Goal: Transaction & Acquisition: Purchase product/service

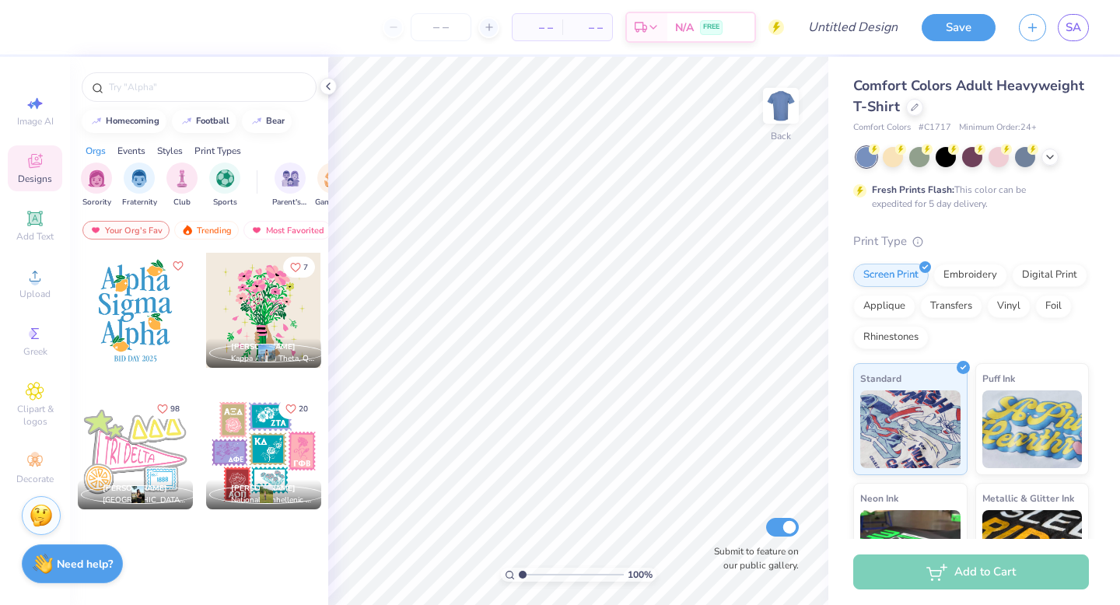
click at [1059, 158] on div at bounding box center [972, 157] width 233 height 20
click at [1045, 157] on icon at bounding box center [1050, 155] width 12 height 12
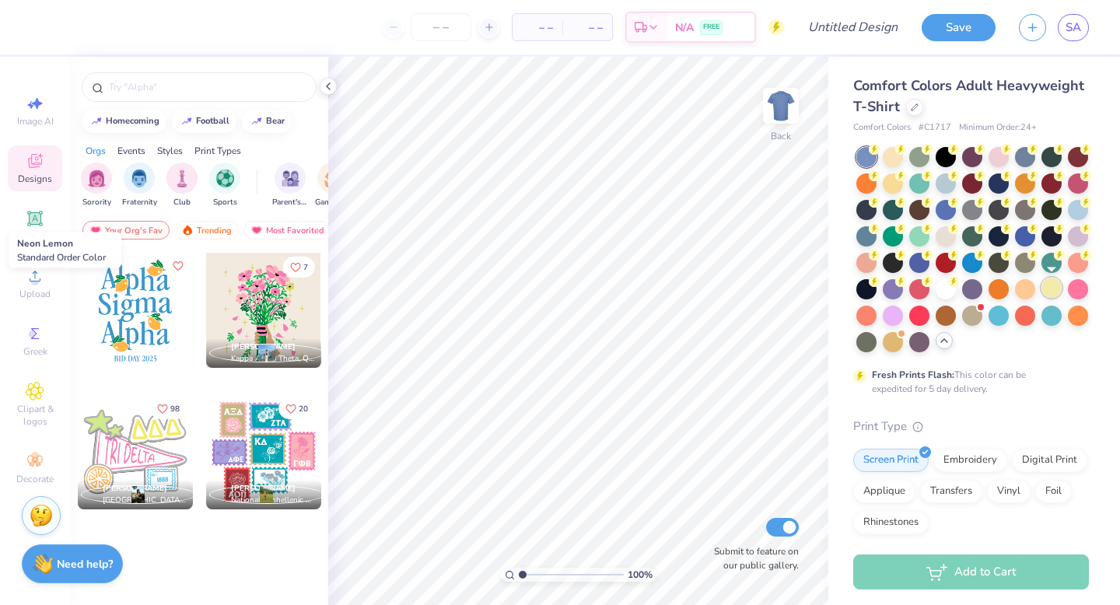
click at [1045, 278] on div at bounding box center [1052, 288] width 20 height 20
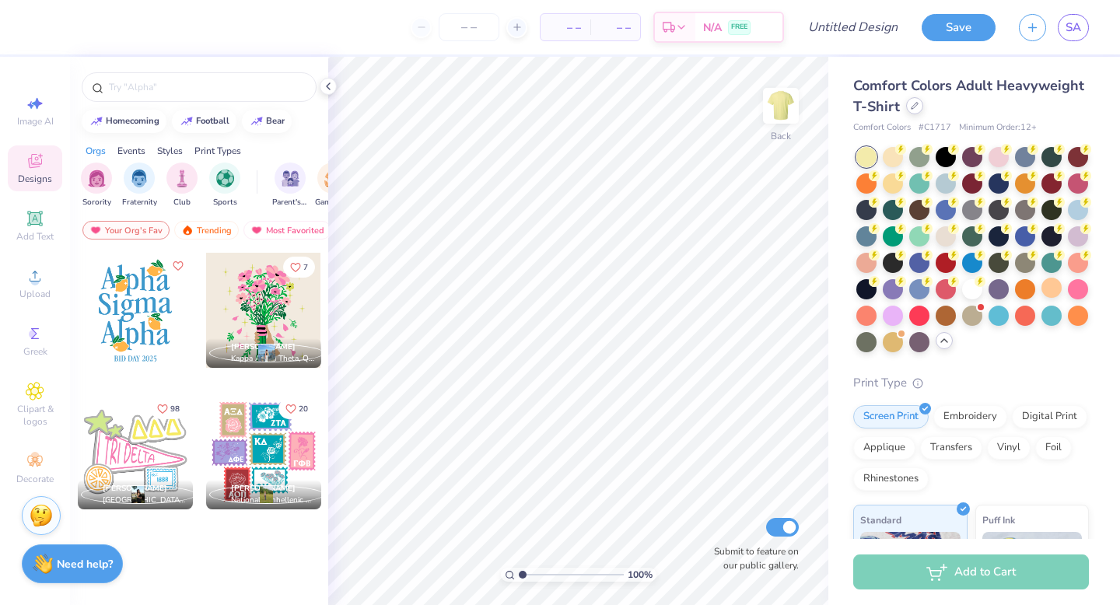
click at [911, 101] on div at bounding box center [914, 105] width 17 height 17
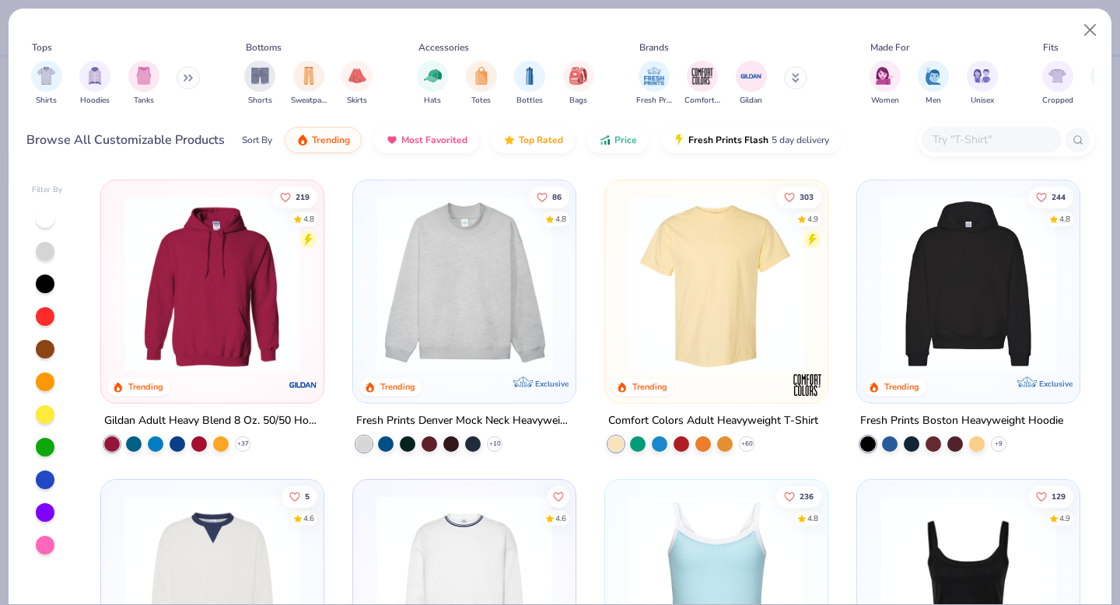
click at [706, 342] on img at bounding box center [716, 284] width 191 height 176
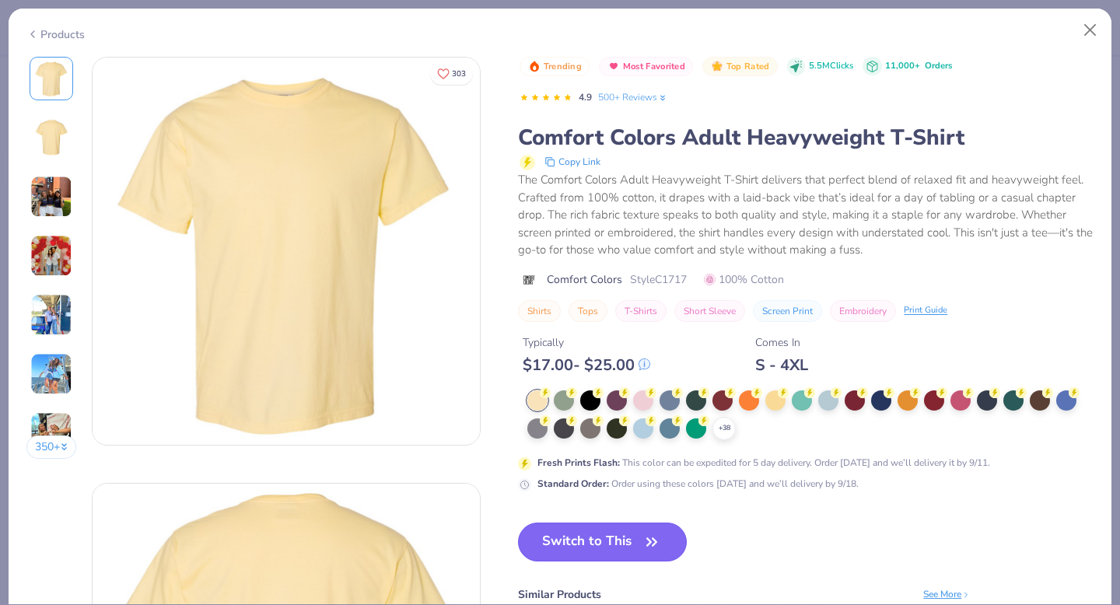
click at [601, 532] on button "Switch to This" at bounding box center [602, 542] width 169 height 39
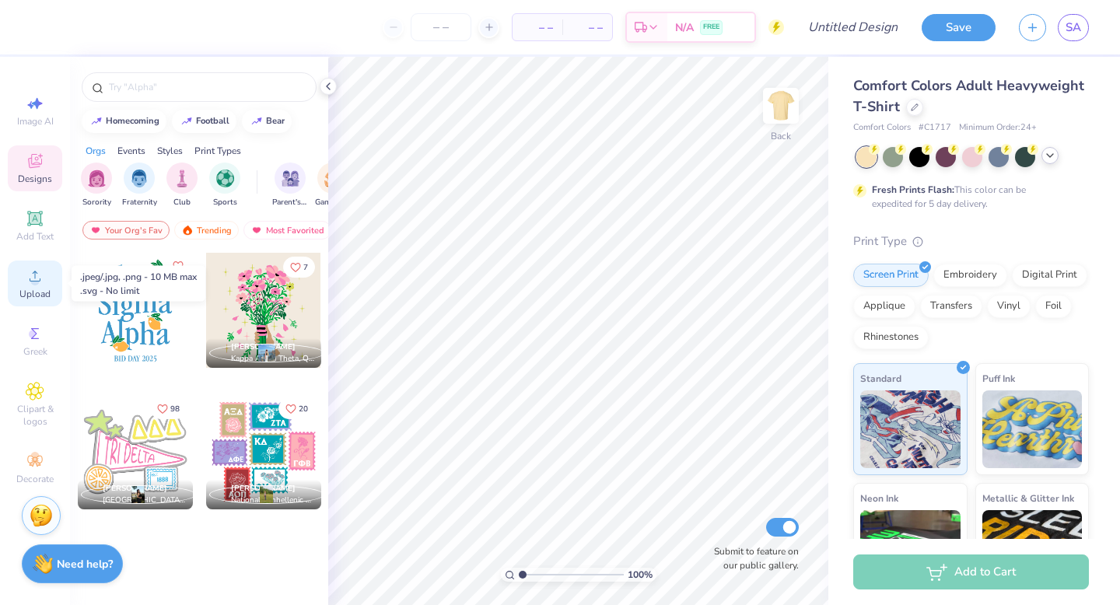
click at [40, 290] on span "Upload" at bounding box center [34, 294] width 31 height 12
click at [25, 288] on span "Upload" at bounding box center [34, 294] width 31 height 12
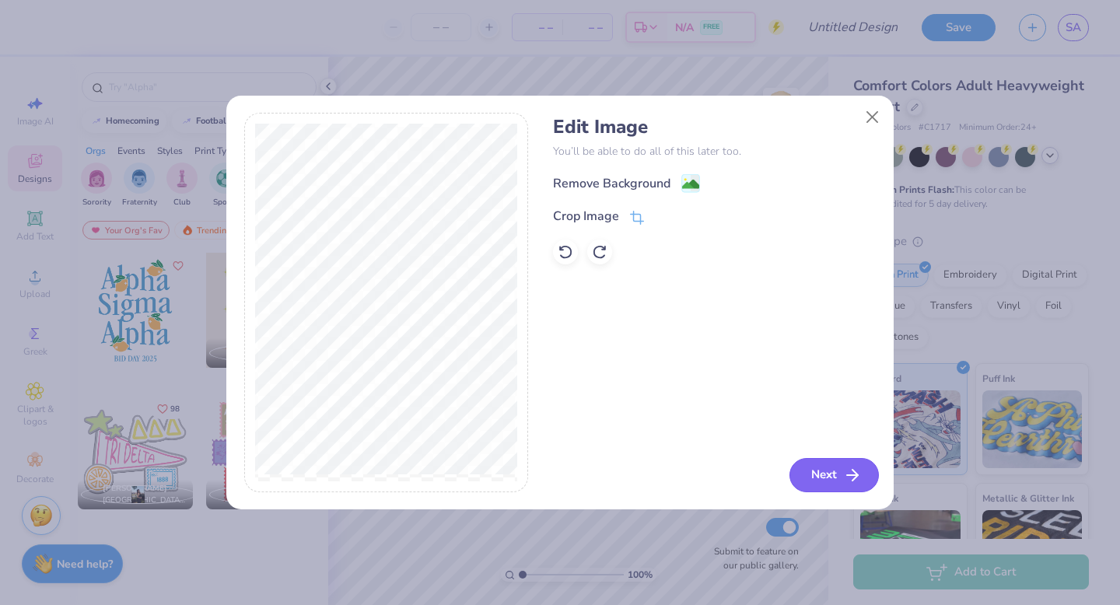
click at [851, 475] on line "button" at bounding box center [852, 475] width 11 height 0
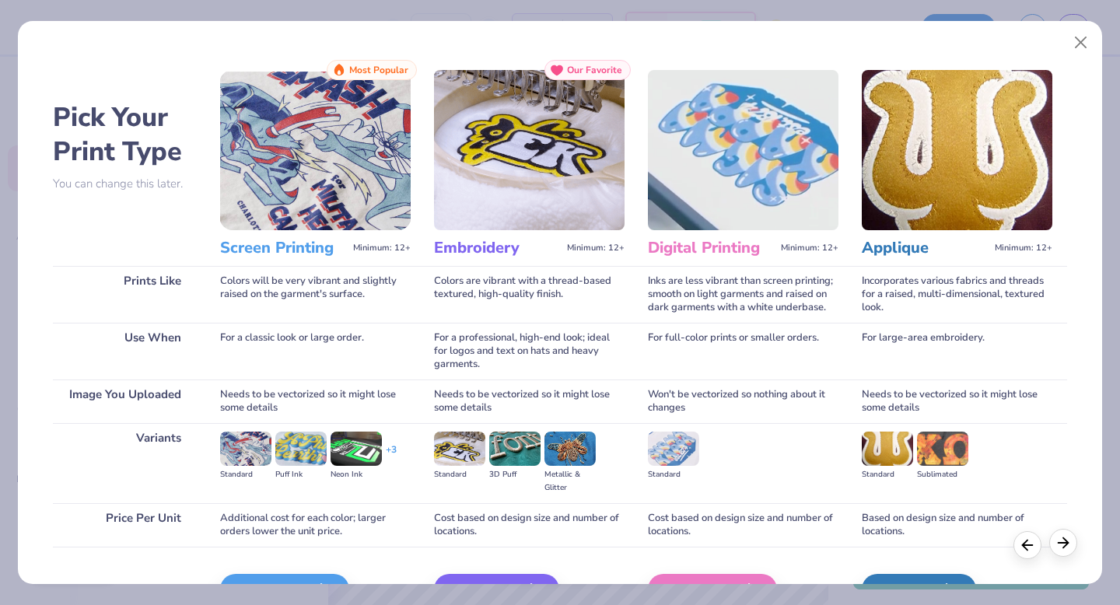
click at [1058, 545] on icon at bounding box center [1063, 542] width 17 height 17
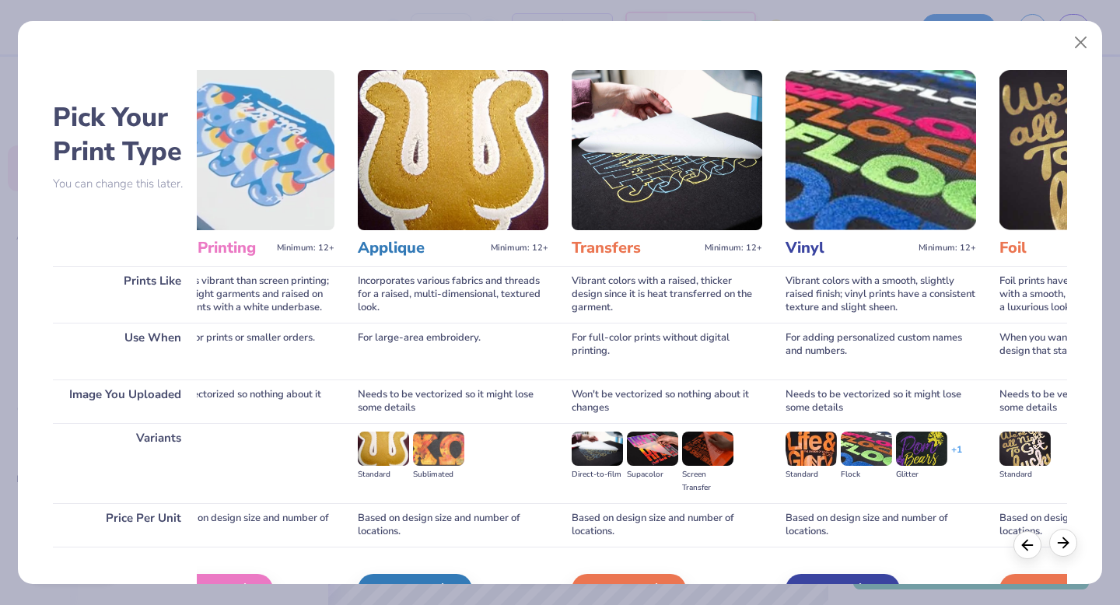
click at [1059, 547] on icon at bounding box center [1063, 542] width 17 height 17
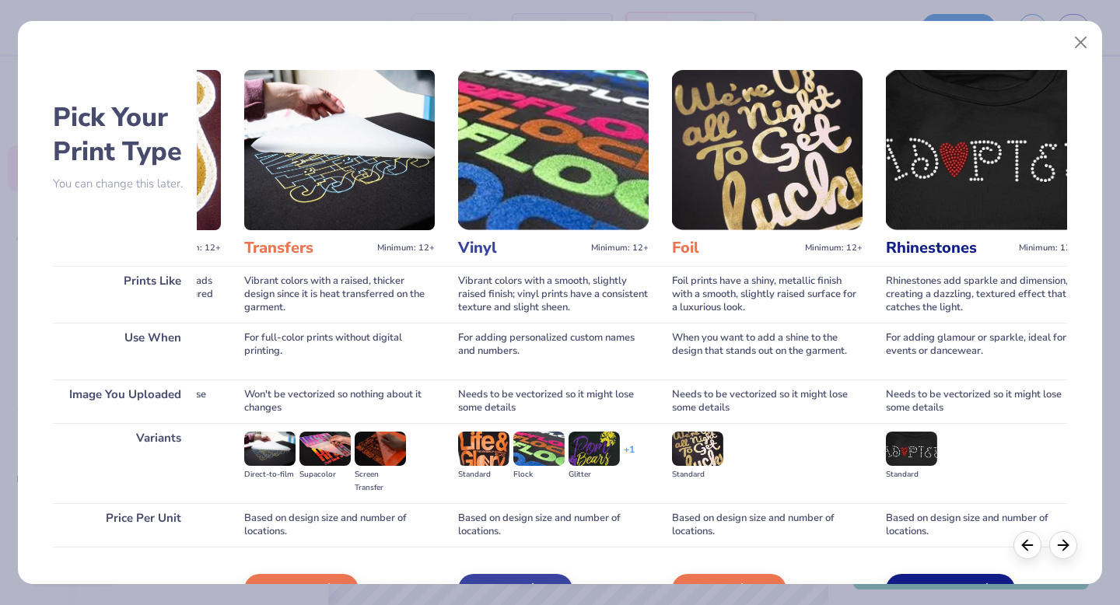
scroll to position [0, 863]
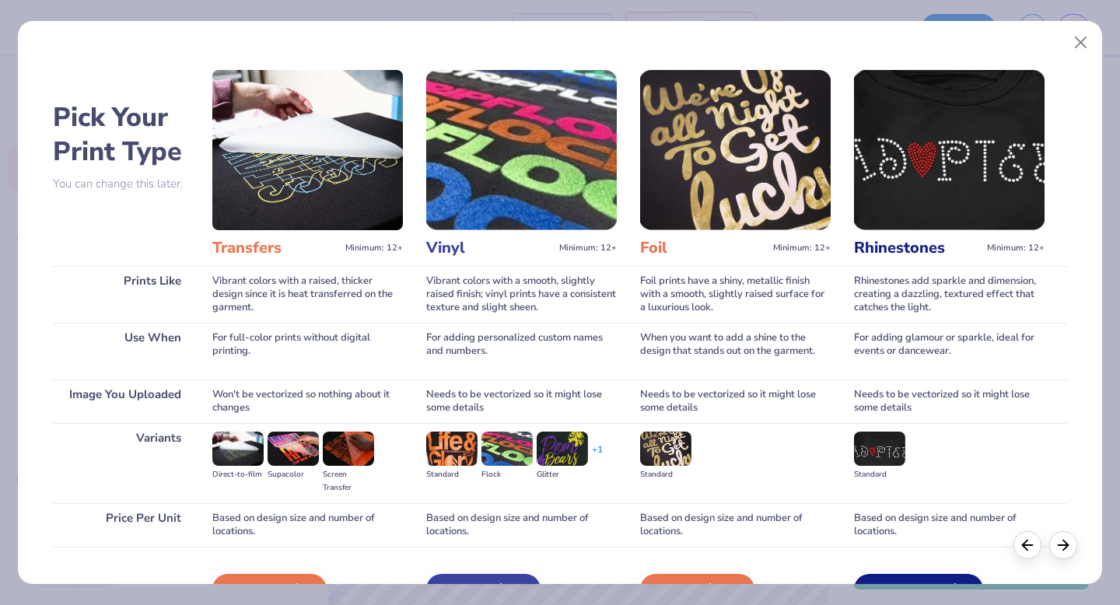
click at [1080, 61] on div "Pick Your Print Type You can change this later. Prints Like Use When Image You …" at bounding box center [560, 298] width 1085 height 571
click at [1083, 37] on button "Close" at bounding box center [1081, 43] width 30 height 30
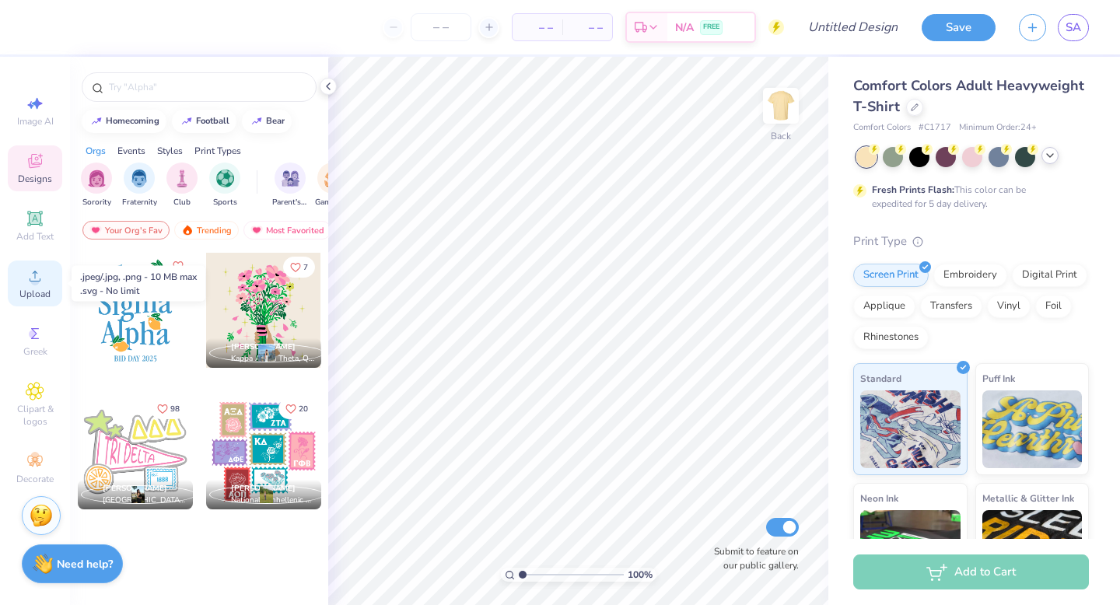
click at [30, 289] on span "Upload" at bounding box center [34, 294] width 31 height 12
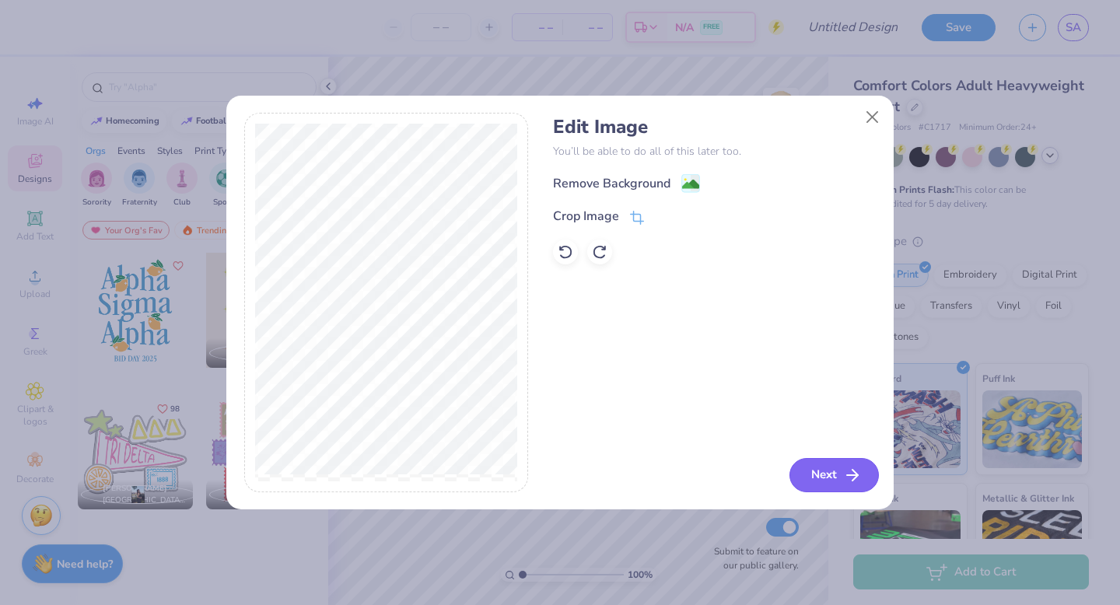
click at [838, 473] on button "Next" at bounding box center [834, 475] width 89 height 34
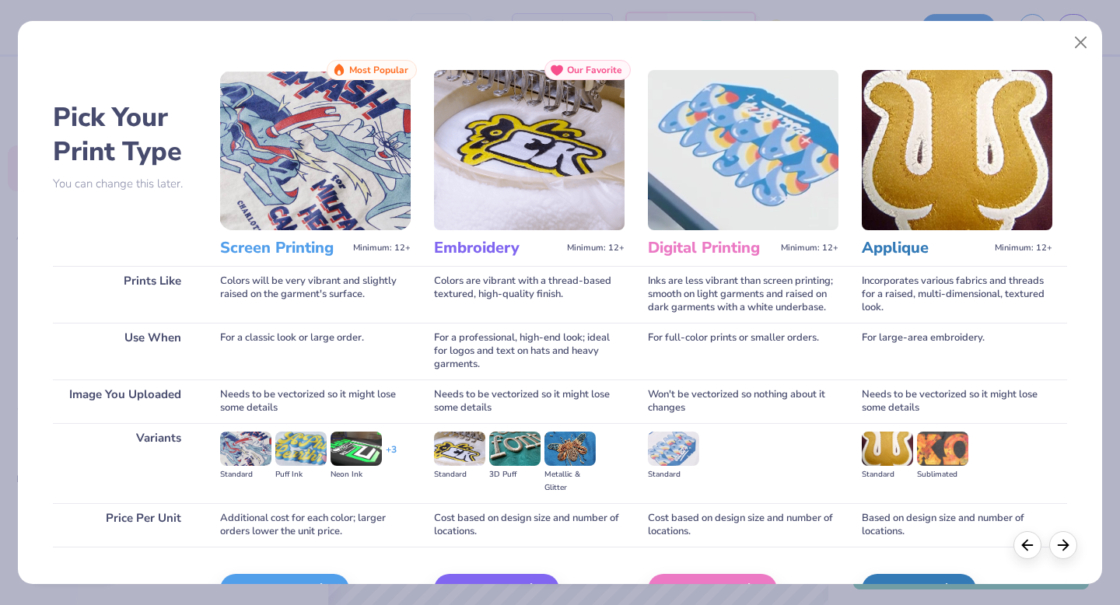
click at [364, 162] on img at bounding box center [315, 150] width 191 height 160
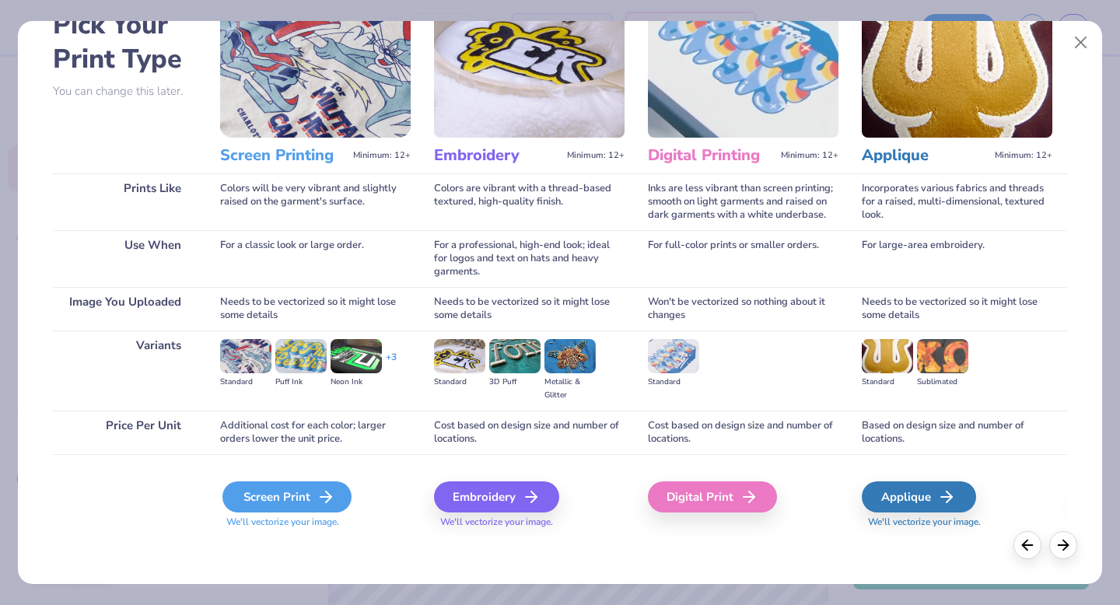
click at [274, 495] on div "Screen Print" at bounding box center [286, 496] width 129 height 31
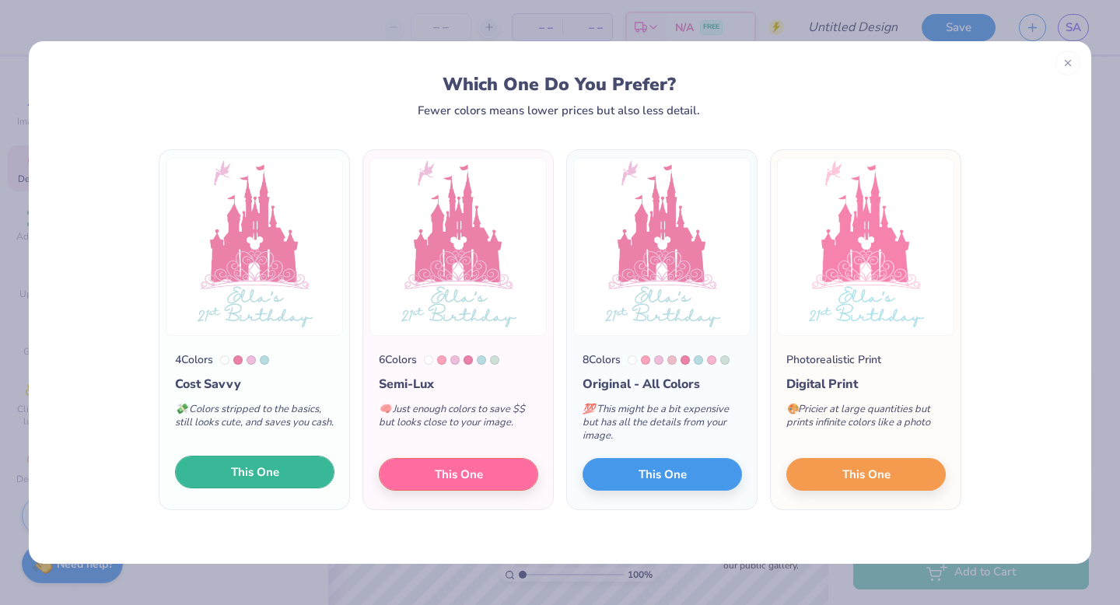
click at [296, 475] on button "This One" at bounding box center [254, 472] width 159 height 33
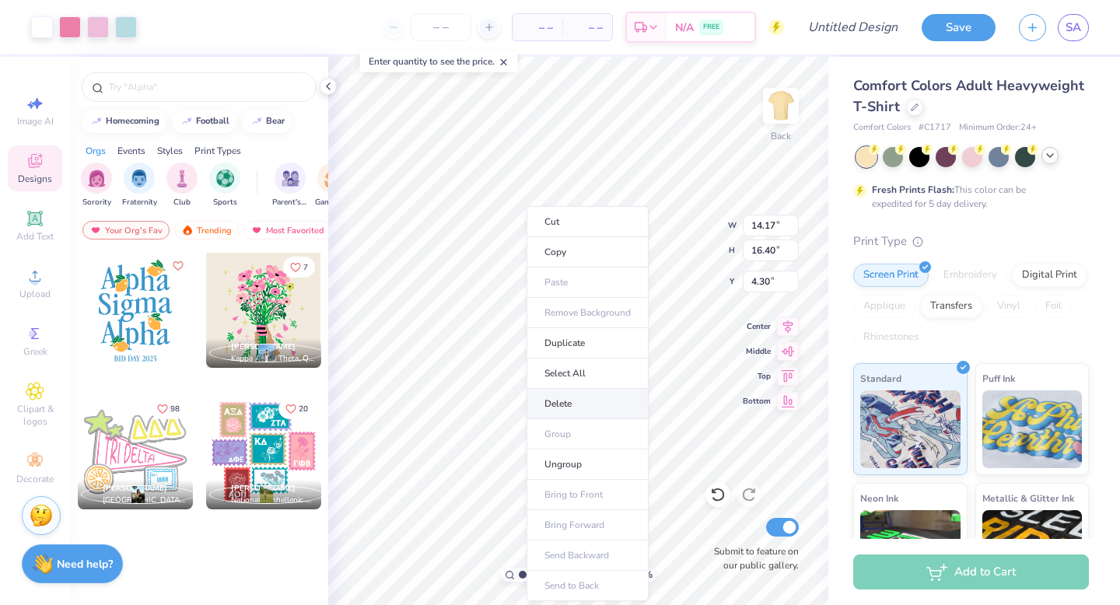
click at [582, 401] on li "Delete" at bounding box center [588, 404] width 122 height 30
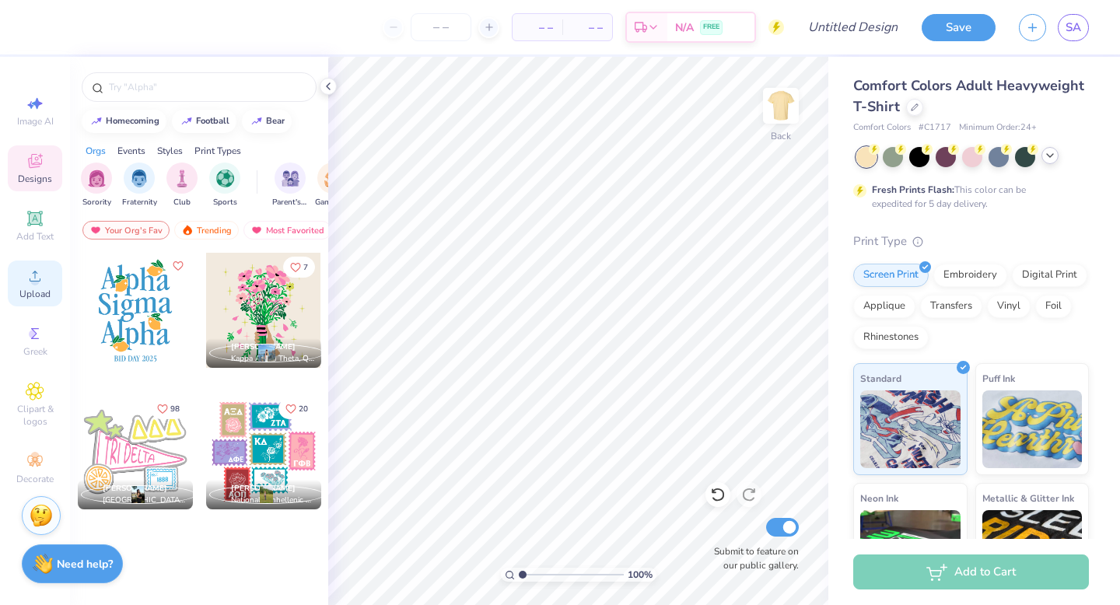
click at [29, 275] on icon at bounding box center [35, 276] width 19 height 19
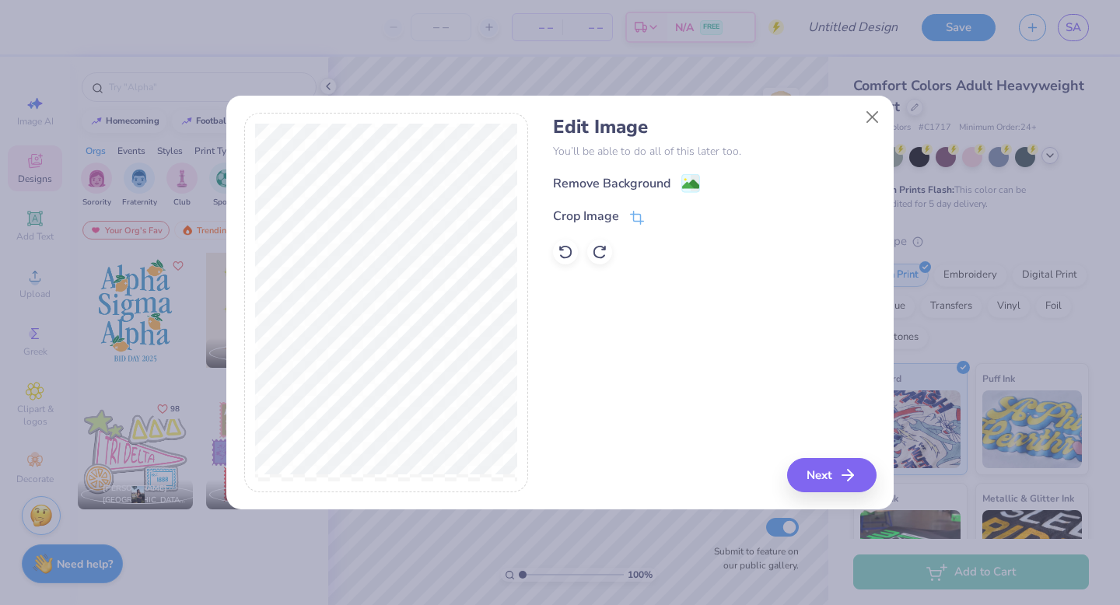
click at [632, 173] on div "Remove Background" at bounding box center [714, 182] width 323 height 19
click at [637, 191] on div "Remove Background" at bounding box center [611, 183] width 117 height 19
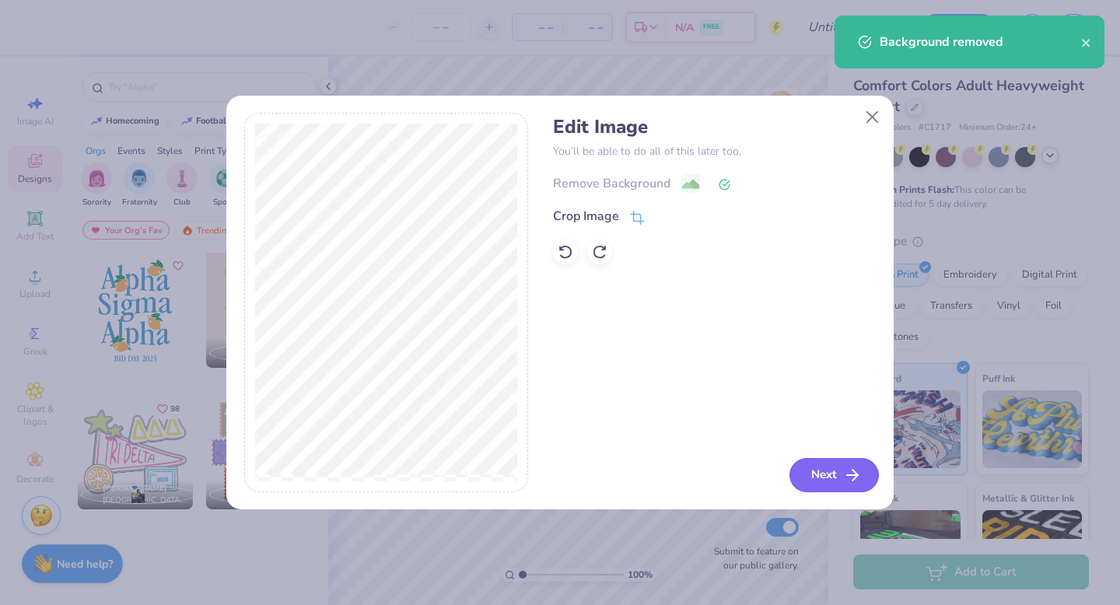
click at [828, 465] on button "Next" at bounding box center [834, 475] width 89 height 34
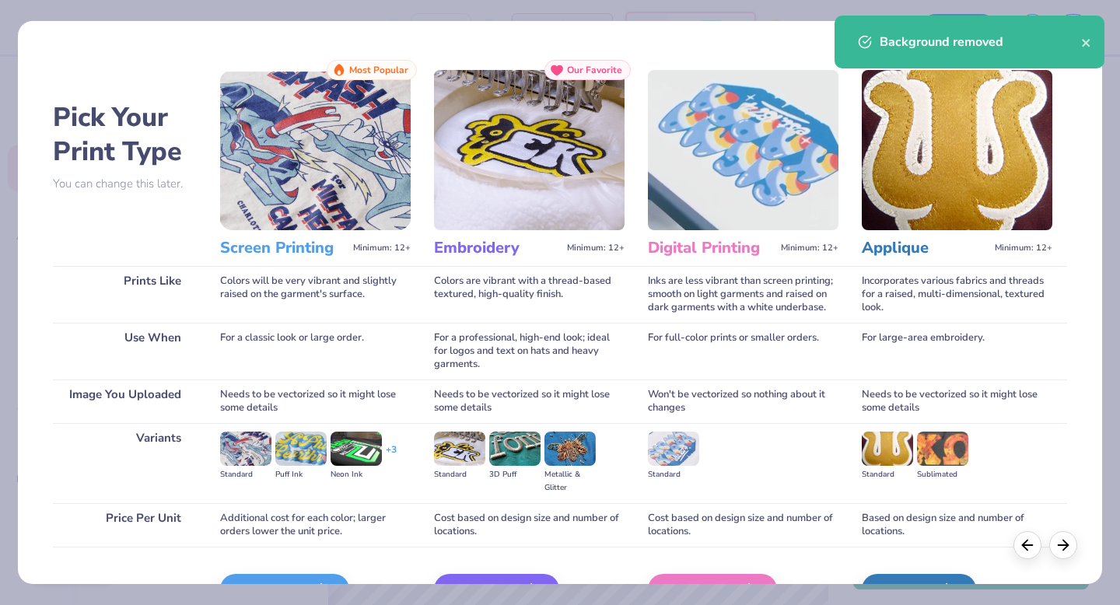
click at [366, 187] on img at bounding box center [315, 150] width 191 height 160
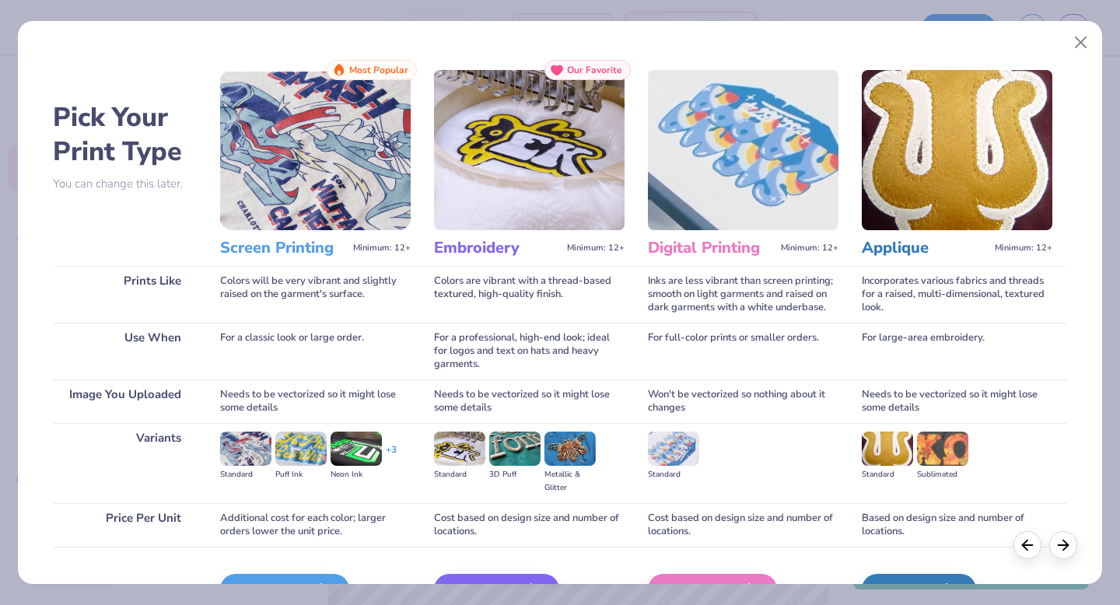
click at [300, 237] on div "Screen Printing Minimum: 12+" at bounding box center [315, 248] width 191 height 36
click at [300, 247] on h3 "Screen Printing" at bounding box center [283, 248] width 127 height 20
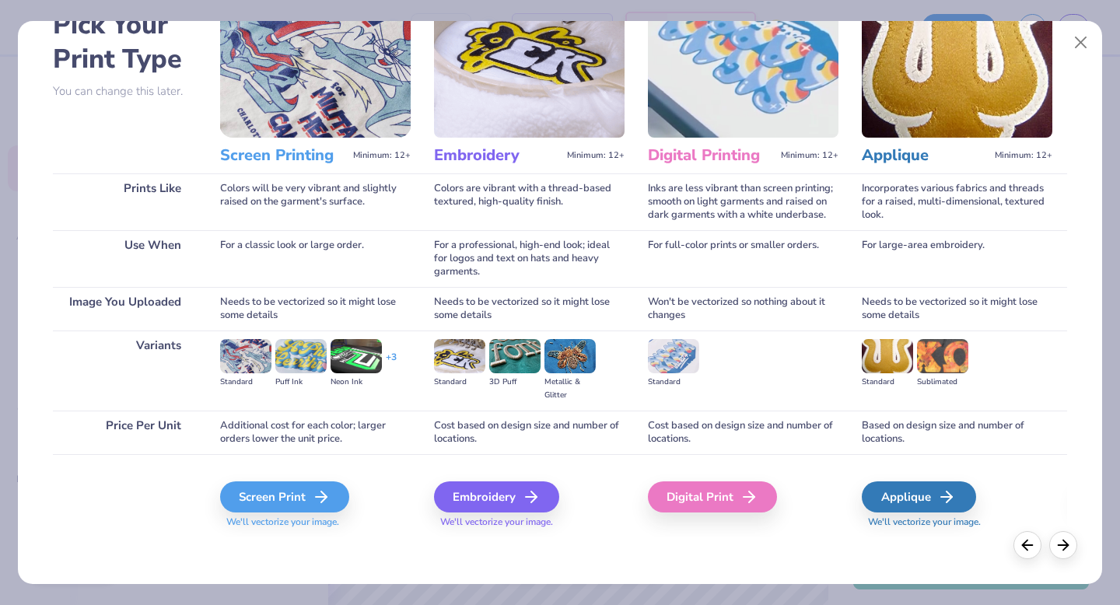
click at [288, 516] on span "We'll vectorize your image." at bounding box center [315, 522] width 191 height 13
click at [289, 494] on div "Screen Print" at bounding box center [286, 496] width 129 height 31
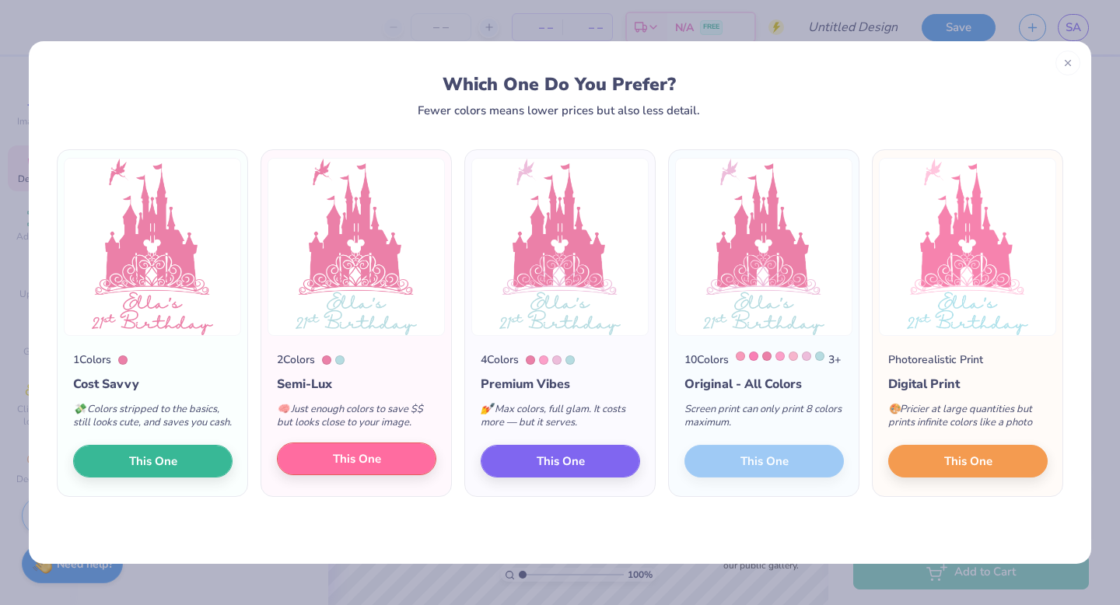
click at [340, 492] on div "2 Colors Semi-Lux 🧠 Just enough colors to save $$ but looks close to your image…" at bounding box center [356, 416] width 190 height 160
click at [354, 468] on span "This One" at bounding box center [357, 459] width 48 height 18
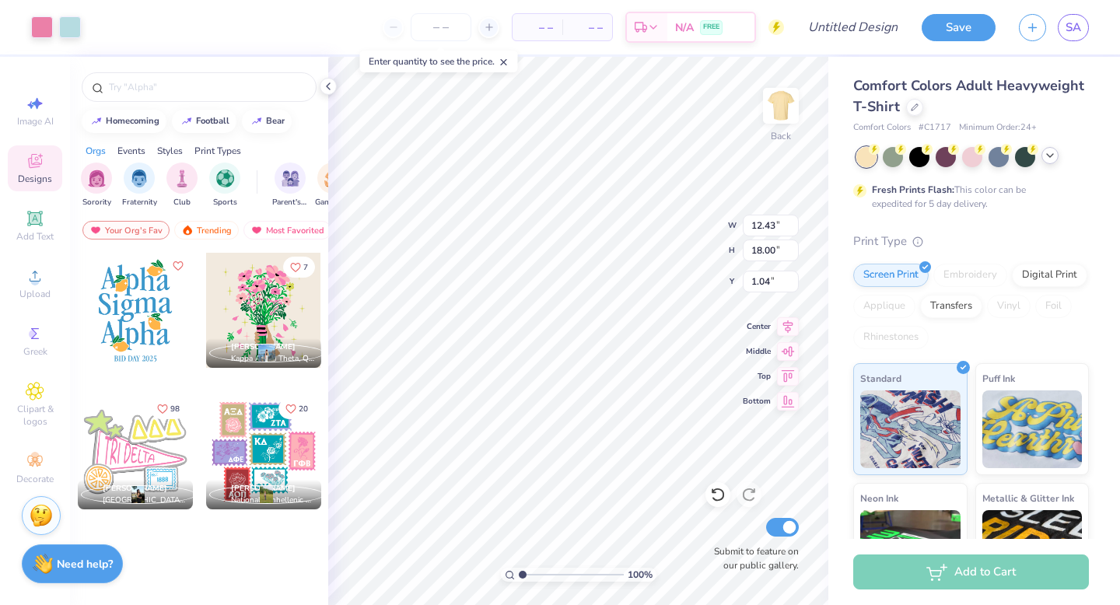
type input "1.04"
type input "10.72"
type input "15.53"
type input "3.52"
click at [642, 410] on li "Delete" at bounding box center [655, 404] width 122 height 30
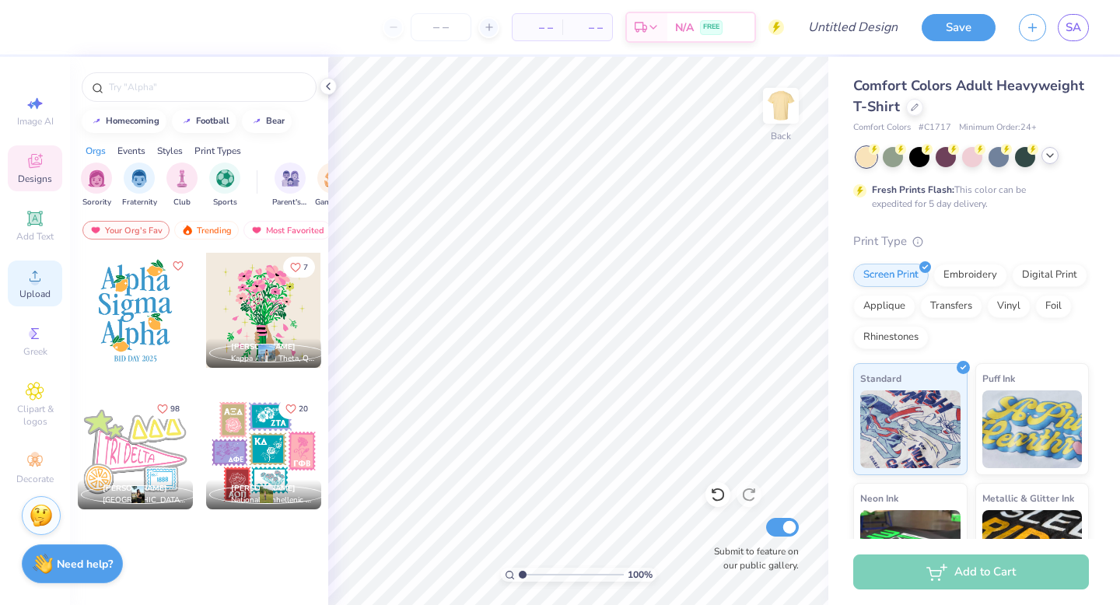
click at [21, 285] on div "Upload" at bounding box center [35, 284] width 54 height 46
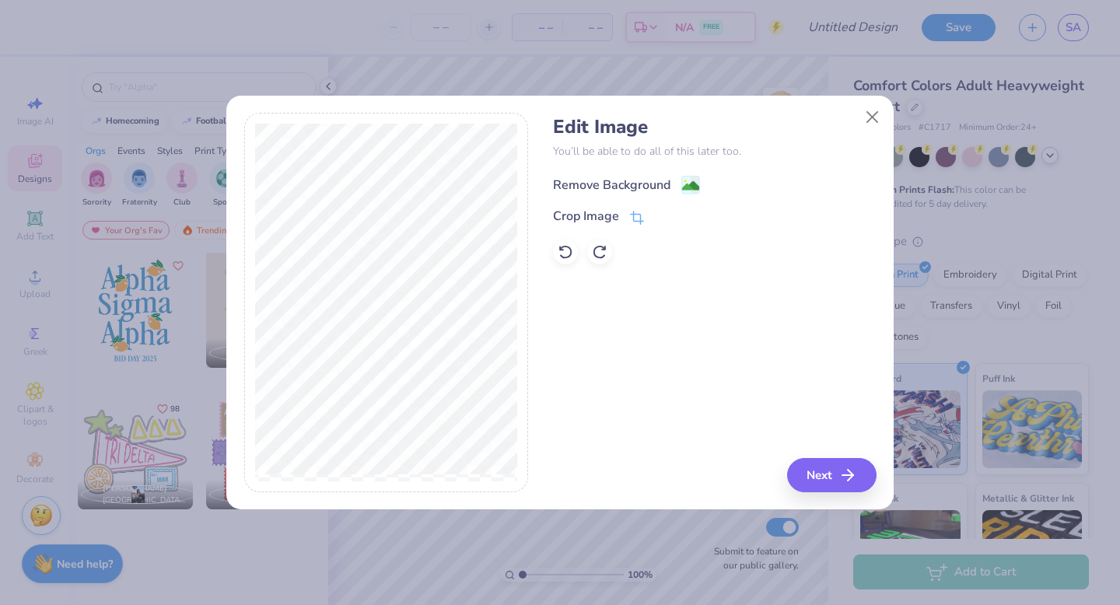
click at [665, 180] on div "Remove Background" at bounding box center [611, 185] width 117 height 19
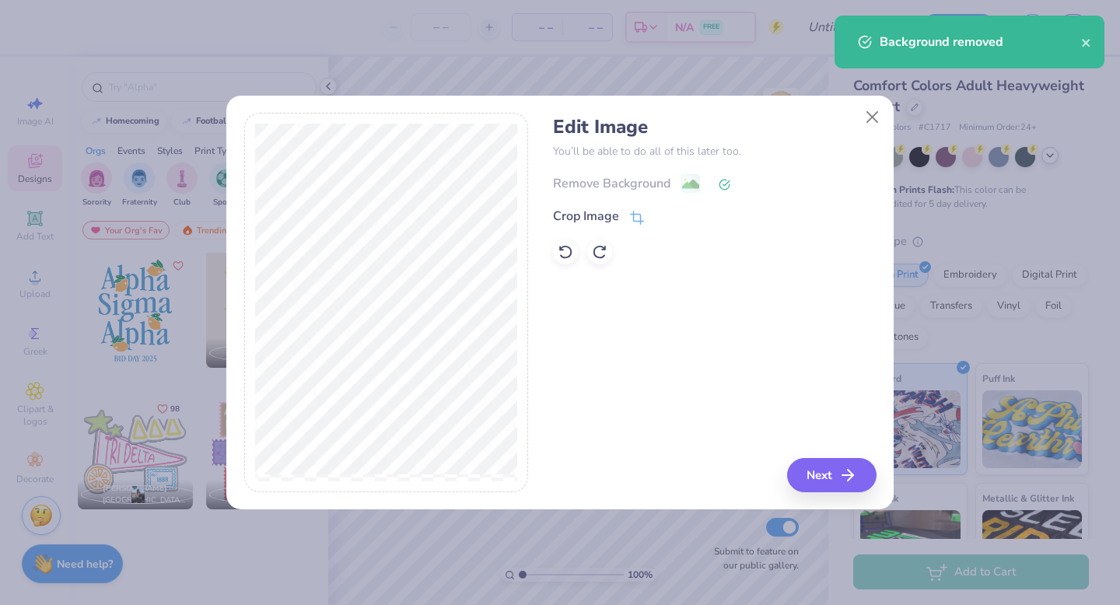
click at [834, 453] on div "Edit Image You’ll be able to do all of this later too. Remove Background Crop I…" at bounding box center [714, 303] width 323 height 380
click at [834, 463] on button "Next" at bounding box center [834, 475] width 89 height 34
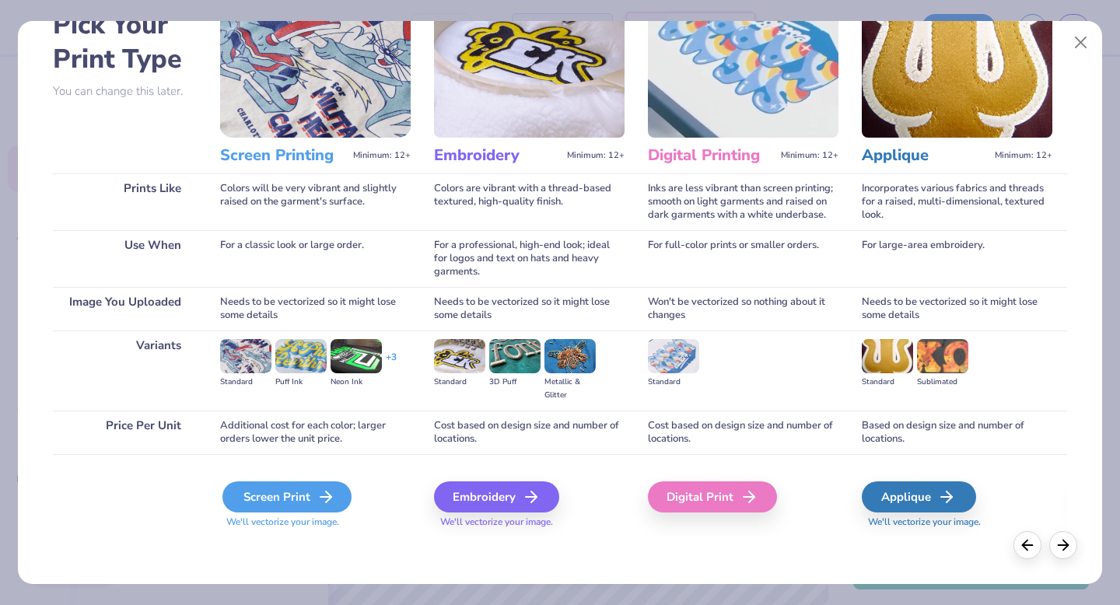
click at [298, 493] on div "Screen Print" at bounding box center [286, 496] width 129 height 31
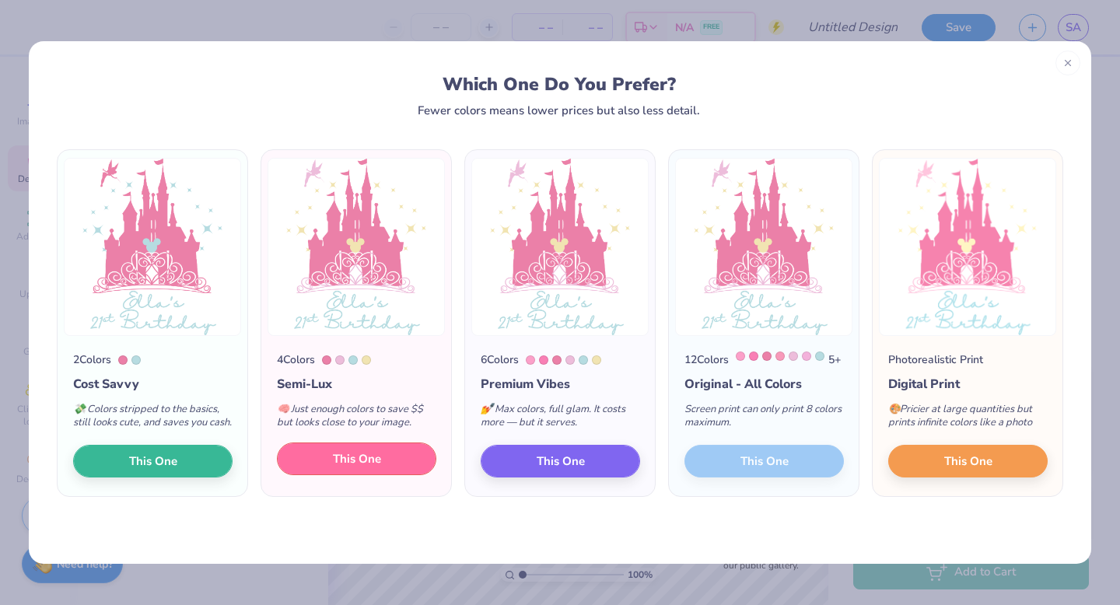
click at [376, 468] on span "This One" at bounding box center [357, 459] width 48 height 18
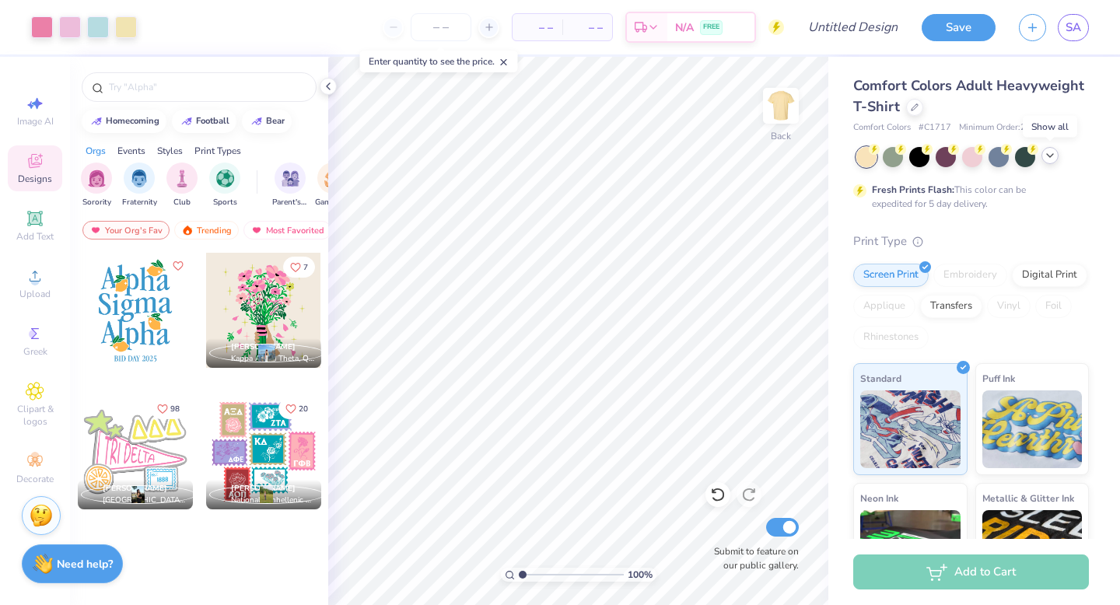
click at [1056, 158] on div at bounding box center [1050, 155] width 17 height 17
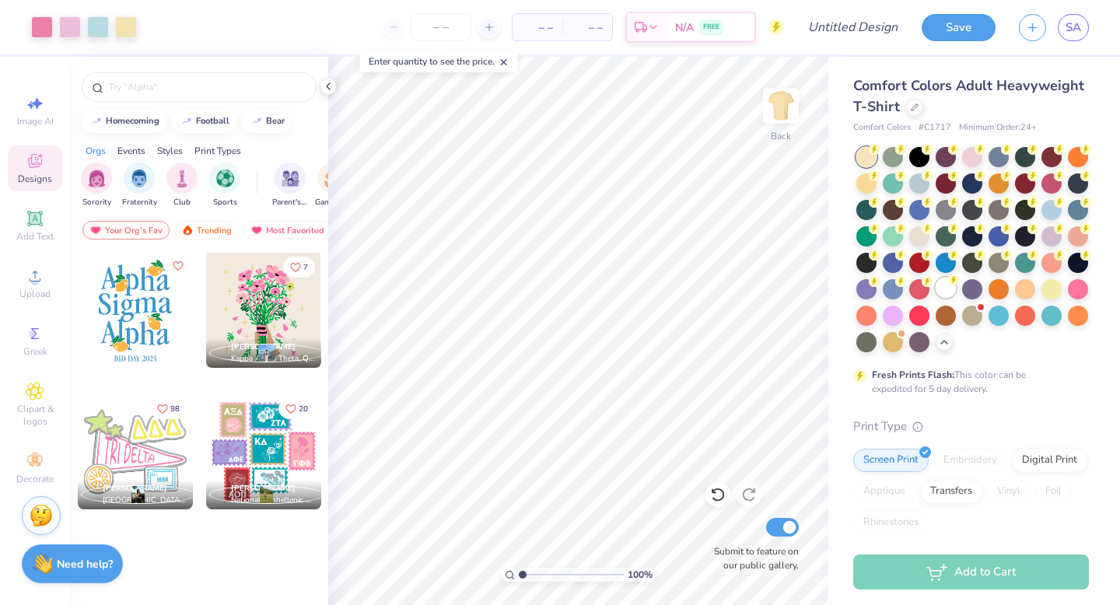
click at [940, 280] on div at bounding box center [946, 288] width 20 height 20
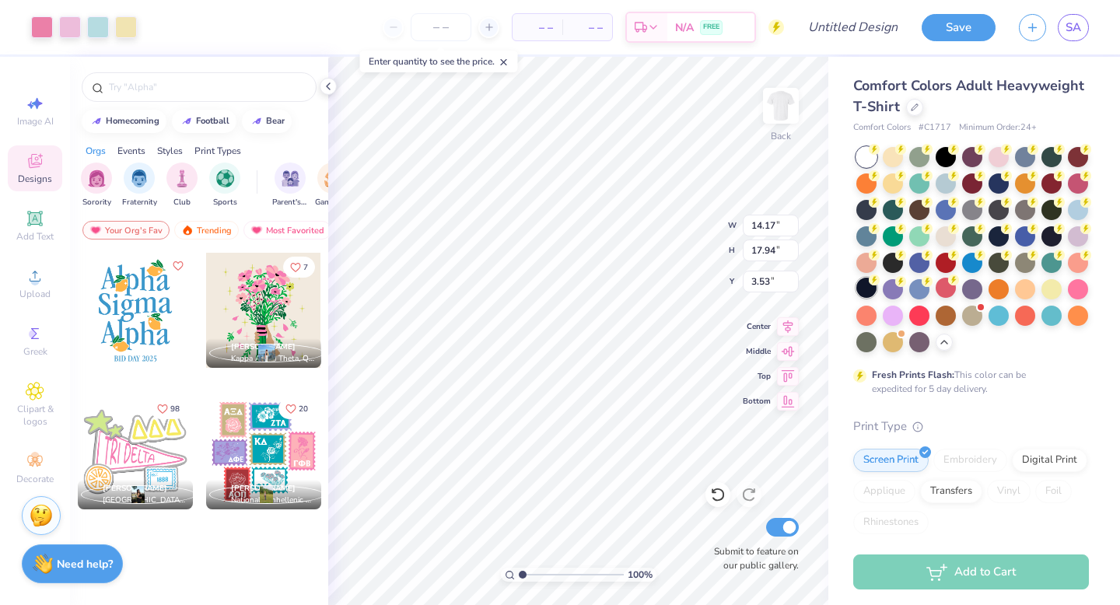
type input "12.41"
type input "15.71"
type input "3.00"
click at [907, 114] on div "Comfort Colors Adult Heavyweight T-Shirt" at bounding box center [971, 96] width 236 height 42
click at [914, 107] on icon at bounding box center [915, 106] width 8 height 8
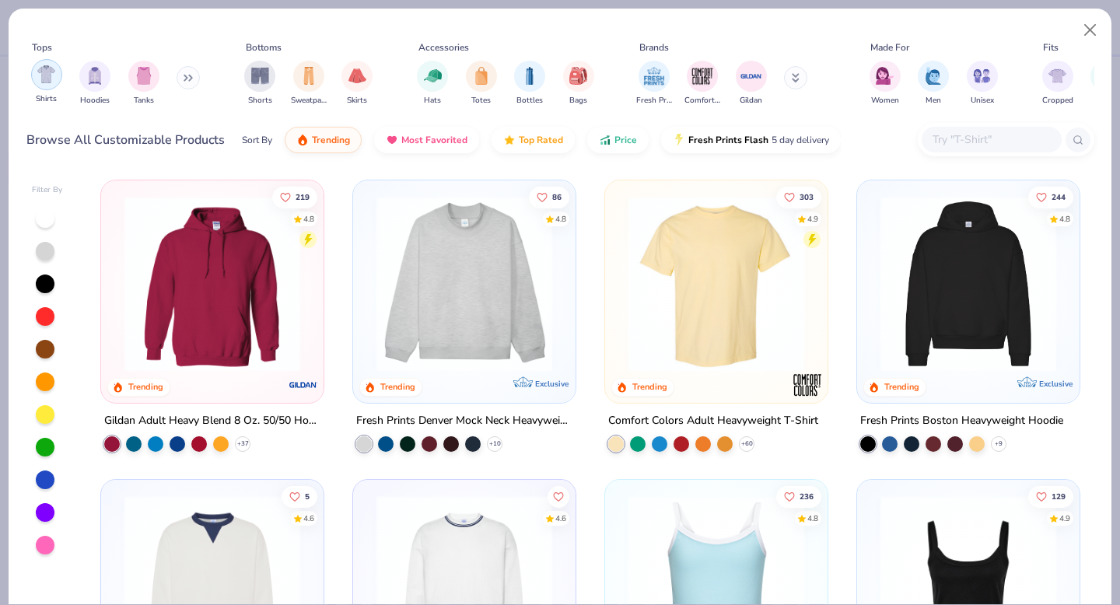
click at [35, 84] on div "filter for Shirts" at bounding box center [46, 74] width 31 height 31
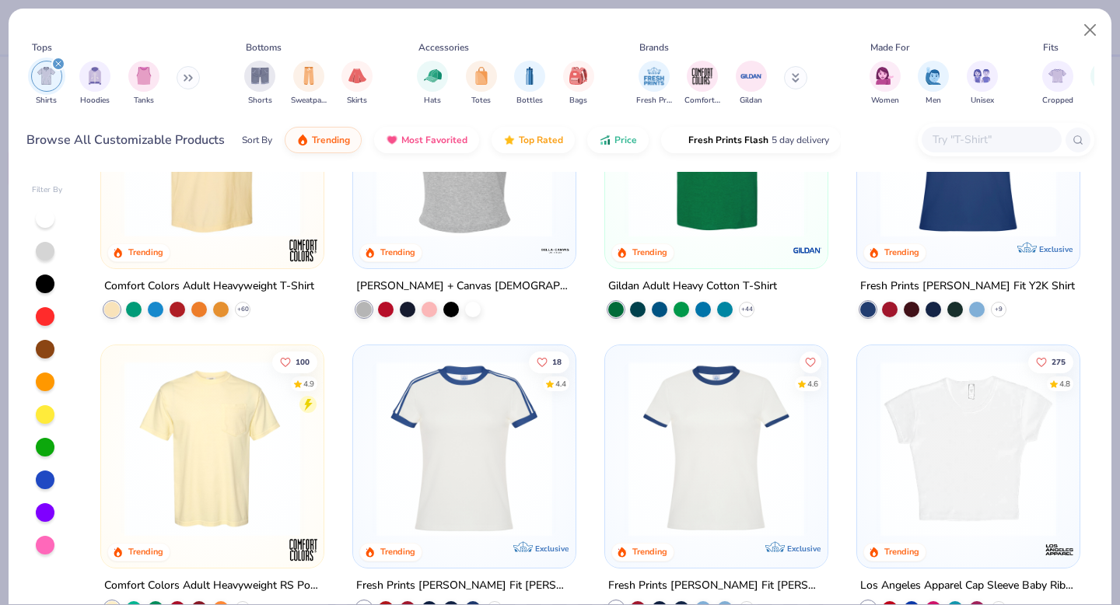
scroll to position [128, 0]
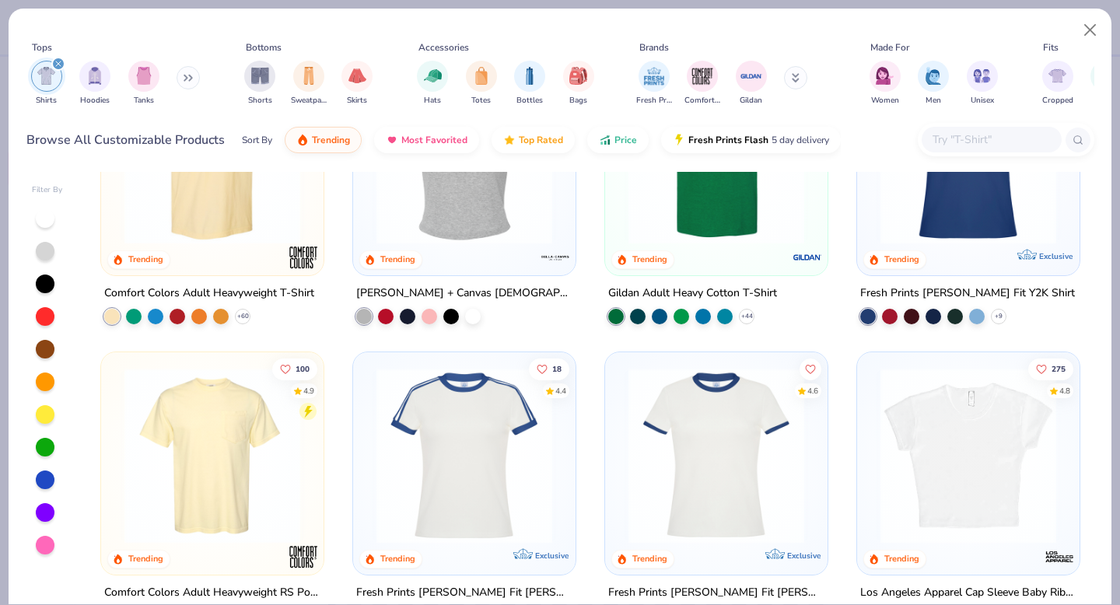
click at [267, 432] on img at bounding box center [212, 456] width 191 height 176
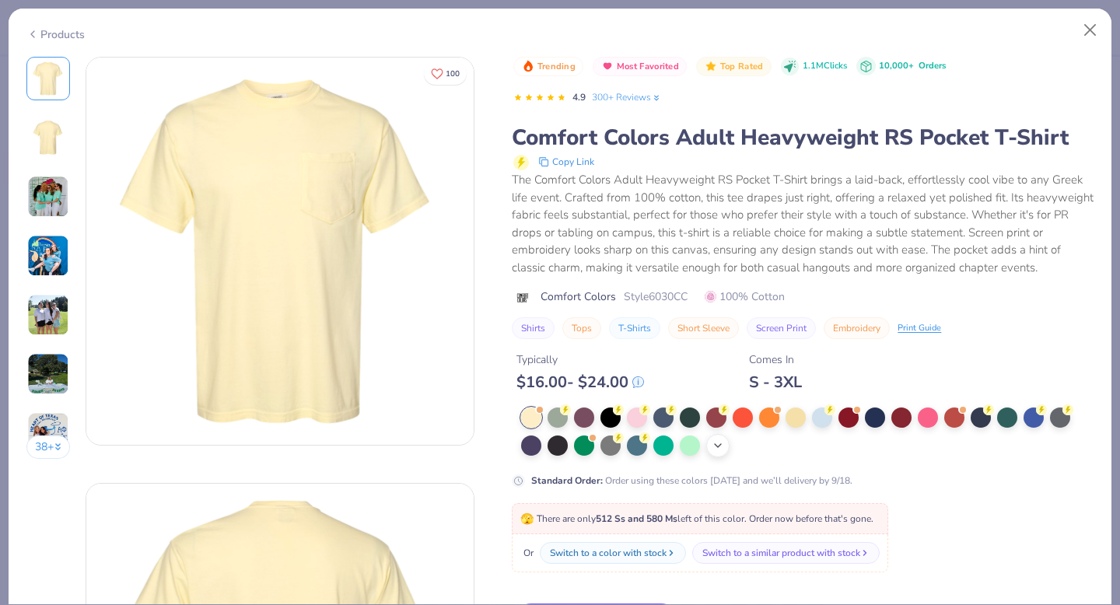
click at [720, 446] on icon at bounding box center [718, 445] width 12 height 12
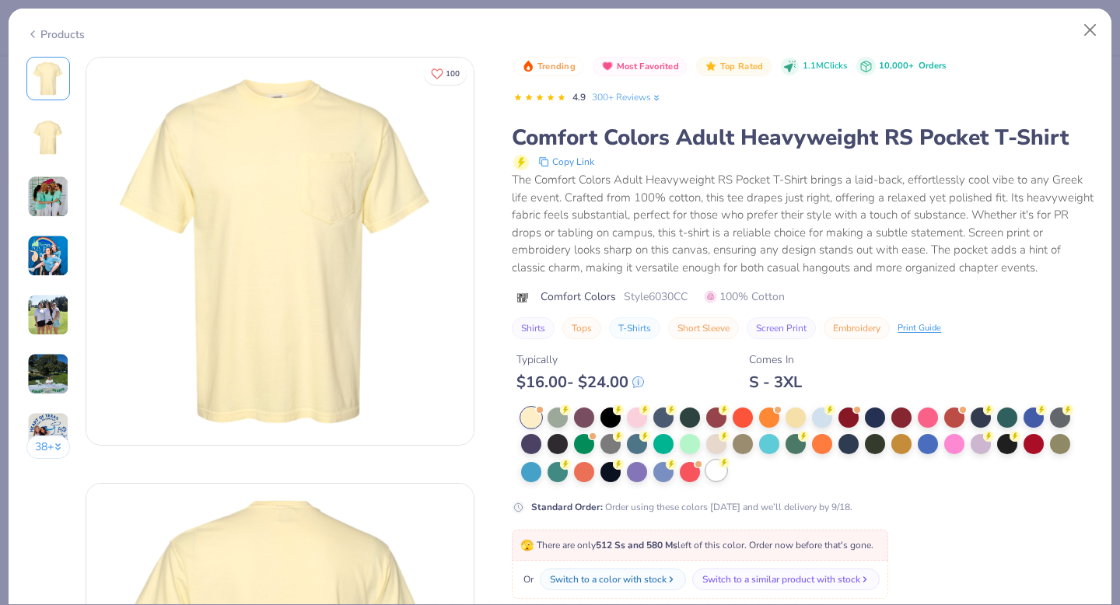
click at [713, 475] on div at bounding box center [716, 470] width 20 height 20
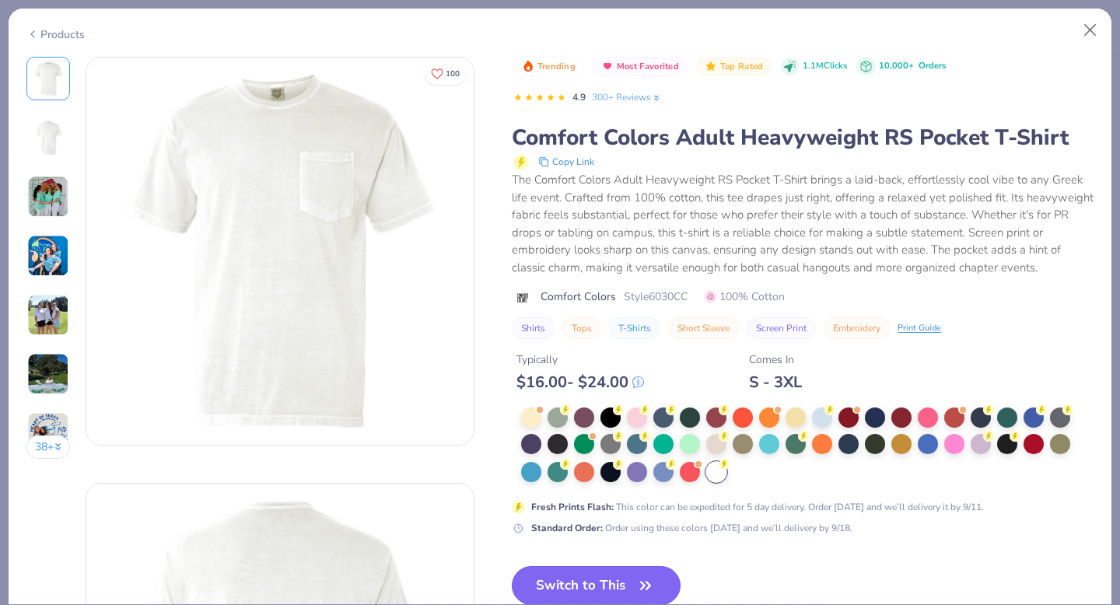
click at [639, 583] on icon "button" at bounding box center [646, 586] width 22 height 22
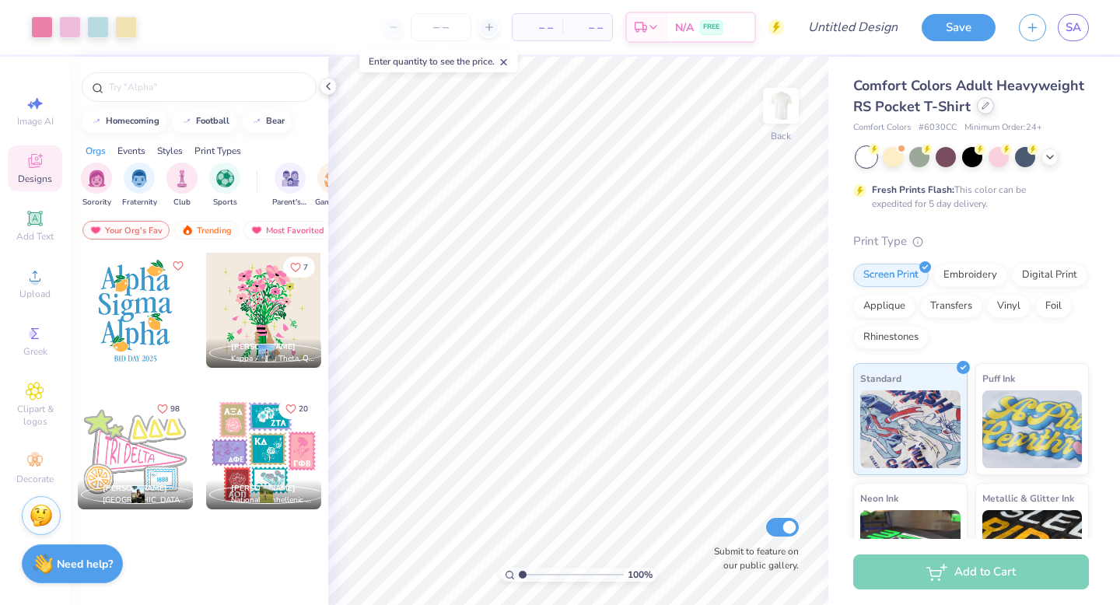
click at [984, 106] on icon at bounding box center [986, 106] width 8 height 8
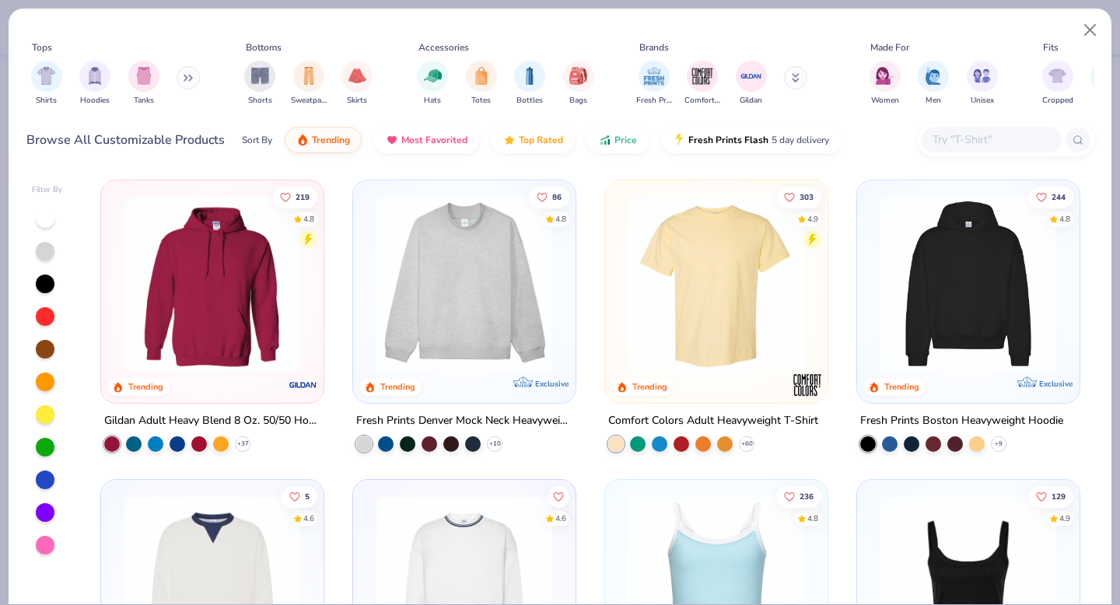
click at [670, 283] on img at bounding box center [716, 284] width 191 height 176
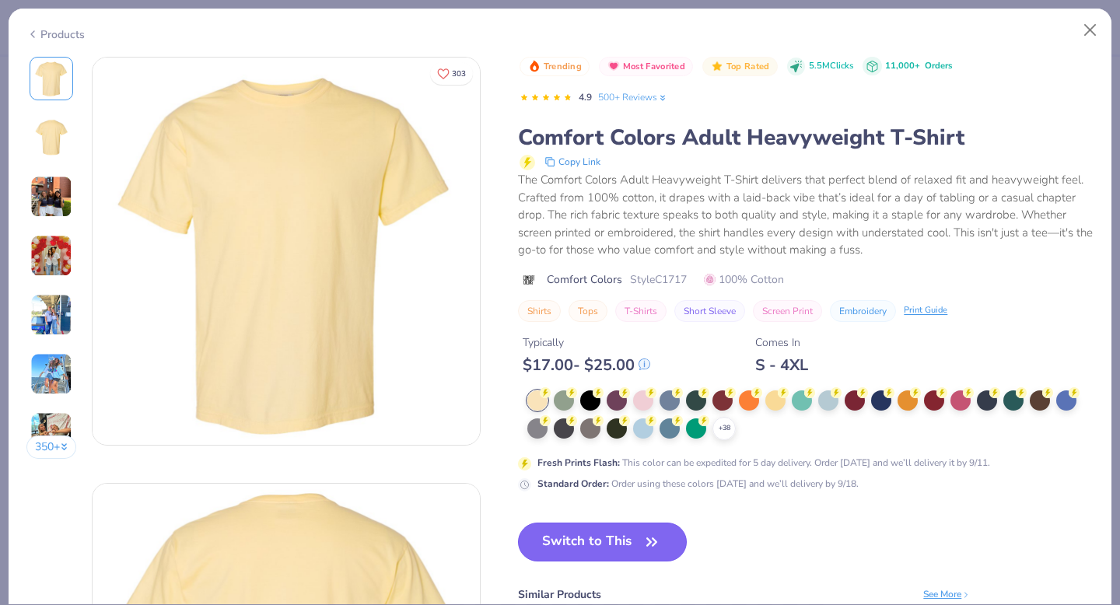
click at [602, 524] on button "Switch to This" at bounding box center [602, 542] width 169 height 39
click at [604, 542] on button "Switch to This" at bounding box center [602, 542] width 169 height 39
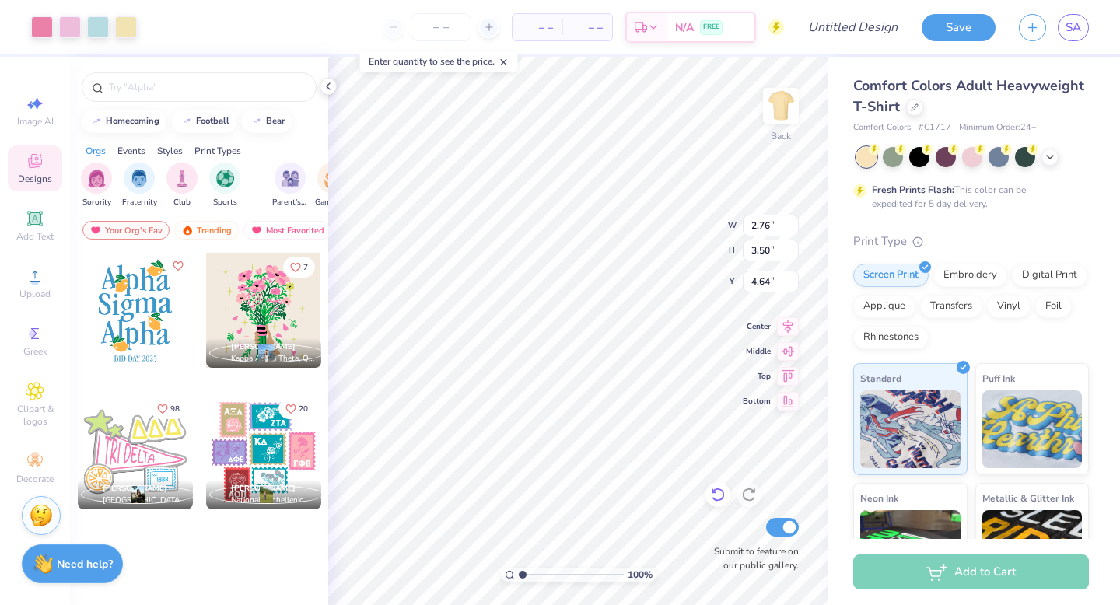
click at [725, 493] on icon at bounding box center [718, 495] width 16 height 16
type input "4.63"
click at [725, 493] on icon at bounding box center [718, 495] width 16 height 16
click at [713, 498] on icon at bounding box center [718, 495] width 16 height 16
type input "8.69"
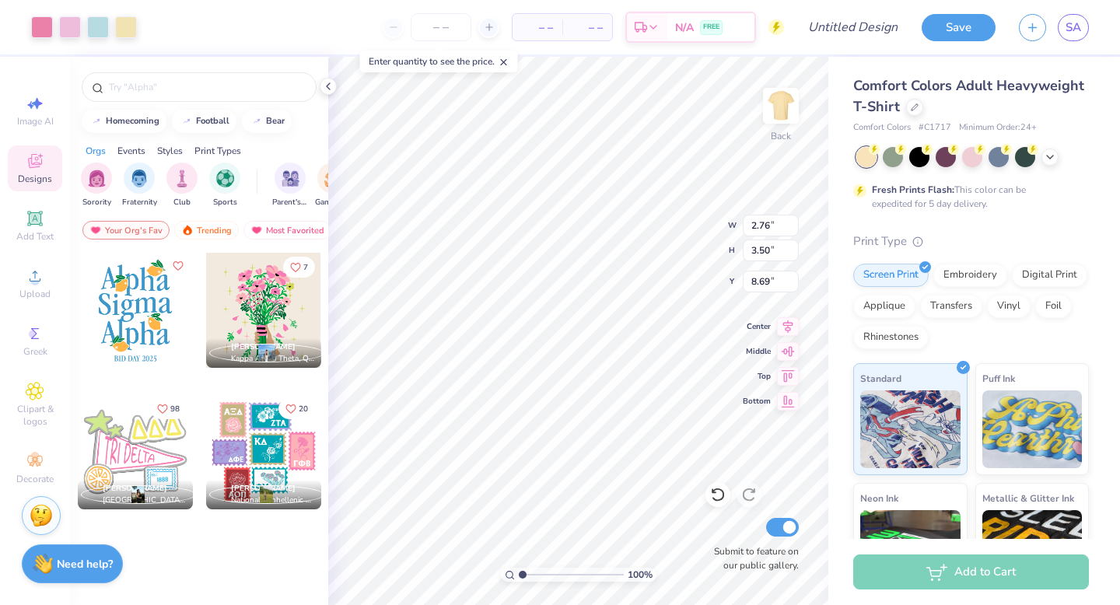
type input "9.01"
type input "11.41"
type input "12.08"
type input "15.29"
click at [1045, 153] on icon at bounding box center [1050, 155] width 12 height 12
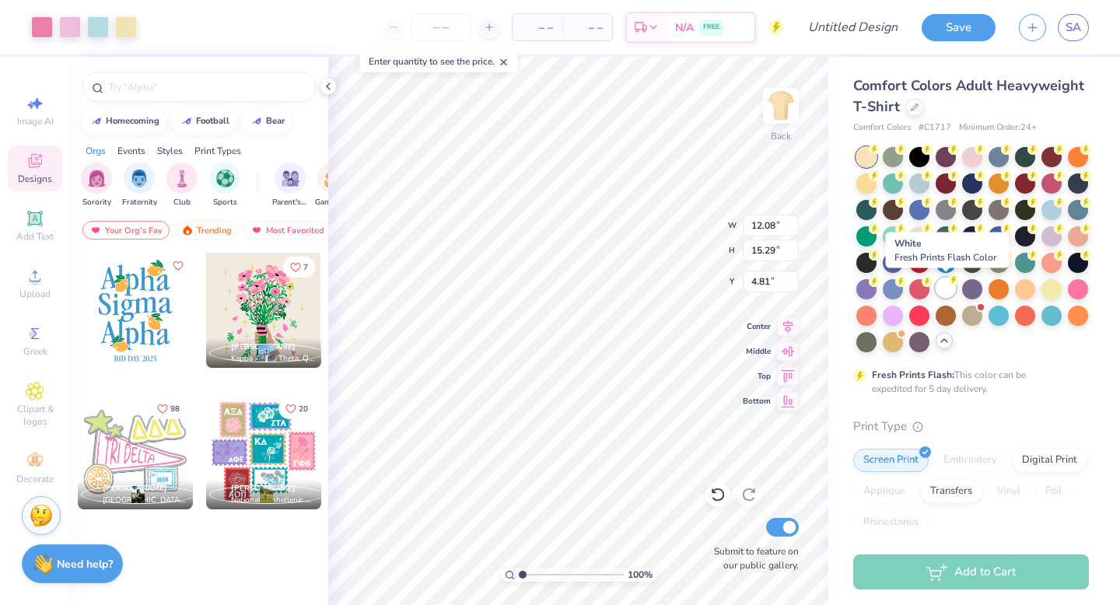
click at [945, 281] on div at bounding box center [946, 288] width 20 height 20
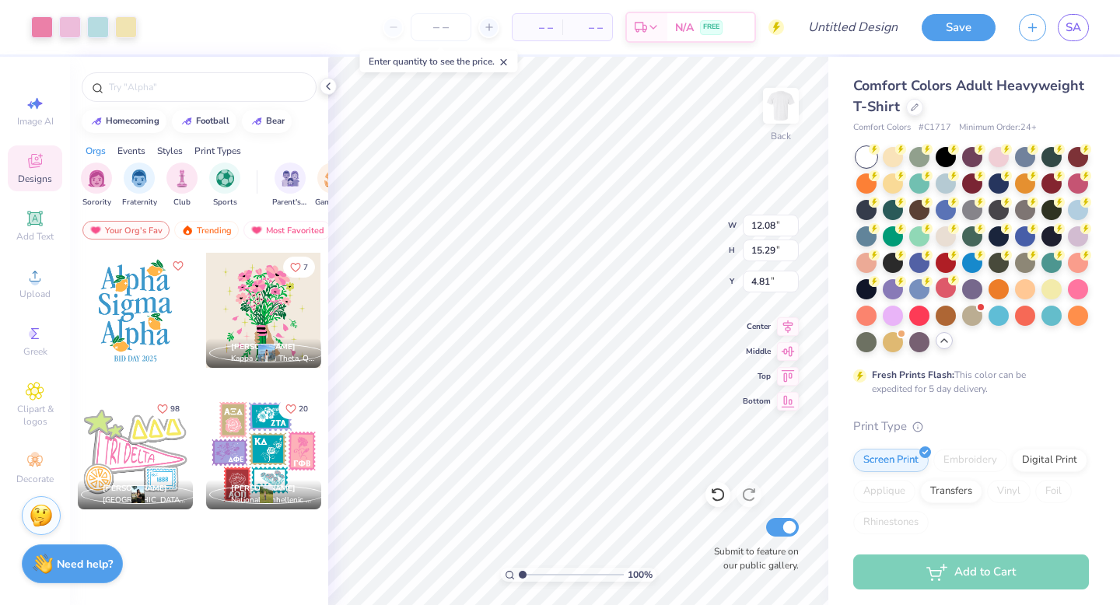
type input "2.53"
type input "12.70"
type input "16.08"
type input "3.00"
type input "12.22"
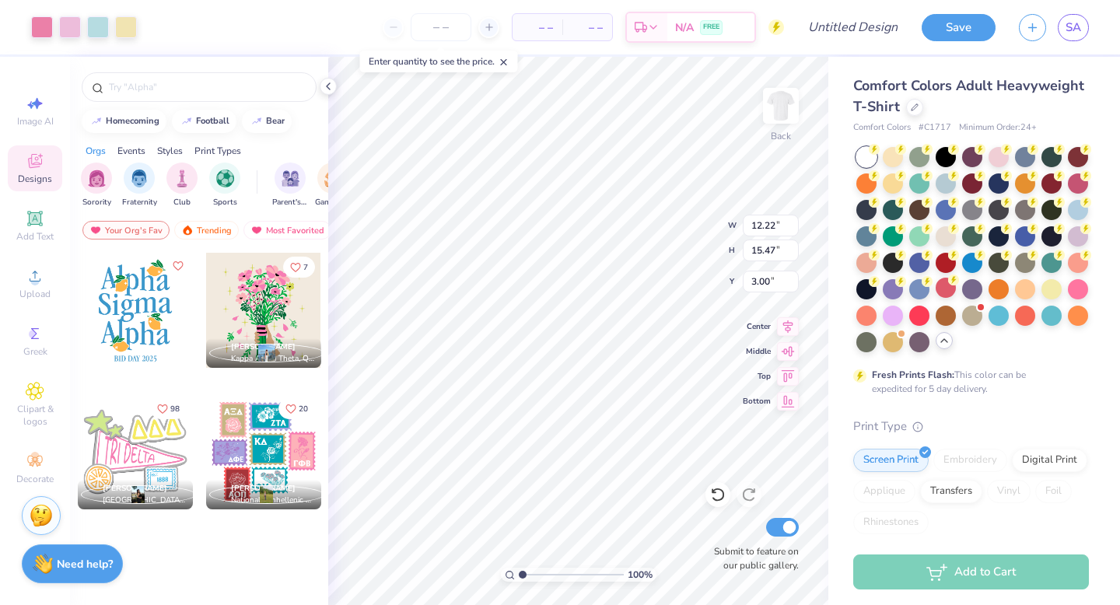
type input "15.47"
type input "2.63"
click at [1071, 455] on div "Digital Print" at bounding box center [1049, 457] width 75 height 23
click at [454, 26] on input "number" at bounding box center [441, 27] width 61 height 28
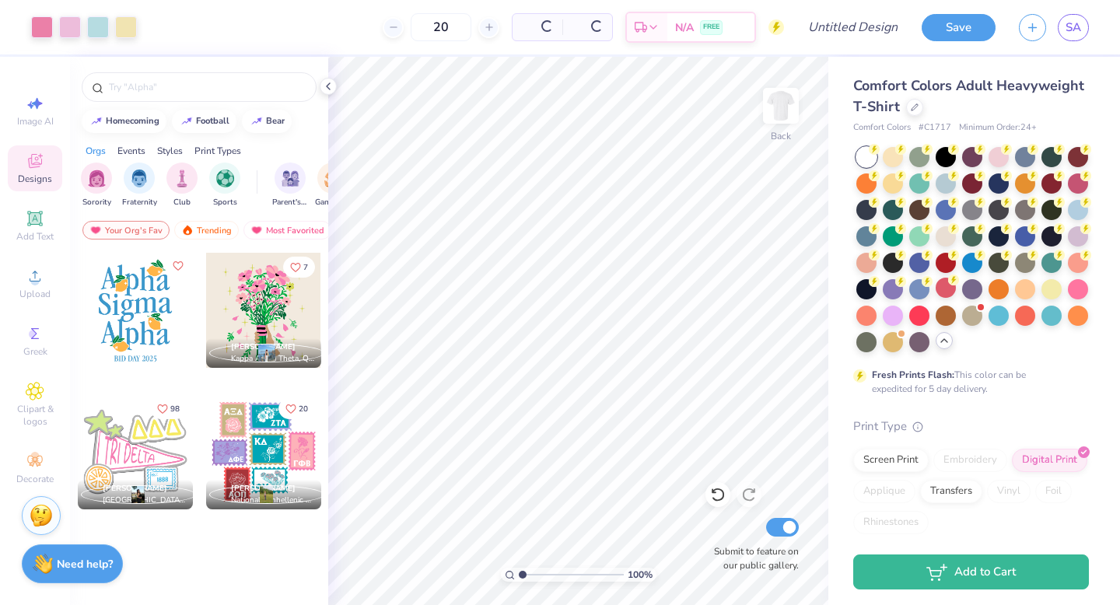
type input "20"
click at [893, 451] on div "Screen Print" at bounding box center [890, 457] width 75 height 23
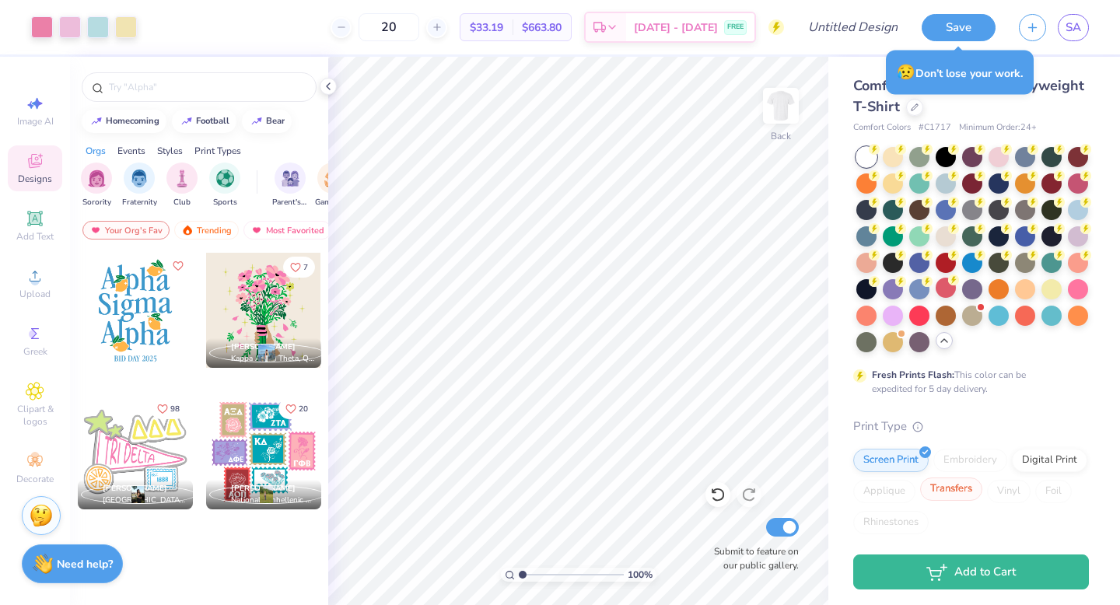
click at [955, 488] on div "Transfers" at bounding box center [951, 489] width 62 height 23
click at [897, 459] on div "Screen Print" at bounding box center [890, 457] width 75 height 23
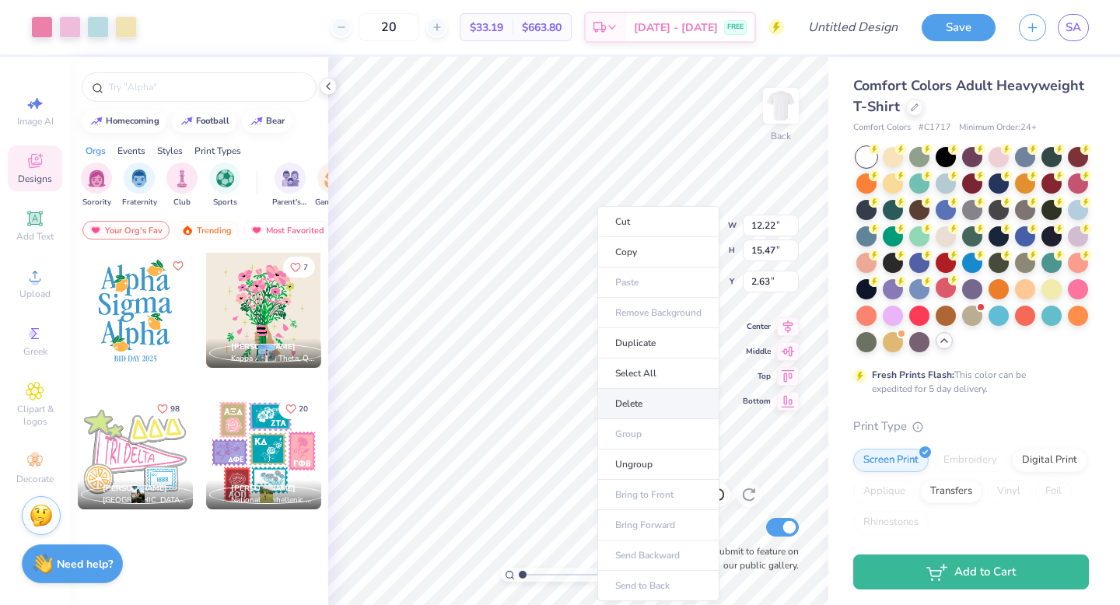
click at [631, 398] on li "Delete" at bounding box center [658, 404] width 122 height 30
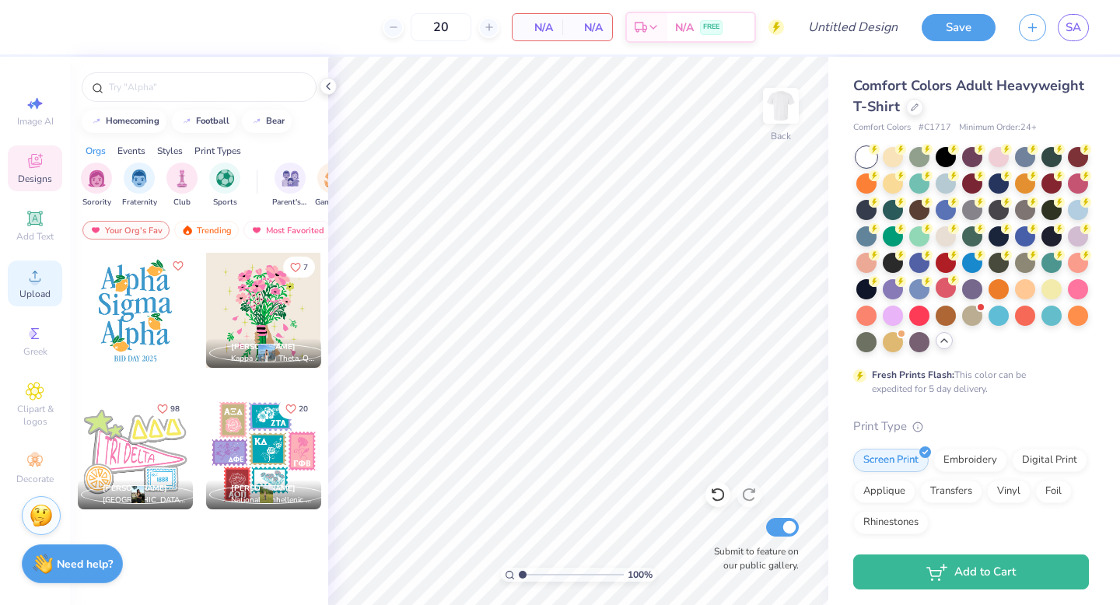
click at [23, 275] on div "Upload" at bounding box center [35, 284] width 54 height 46
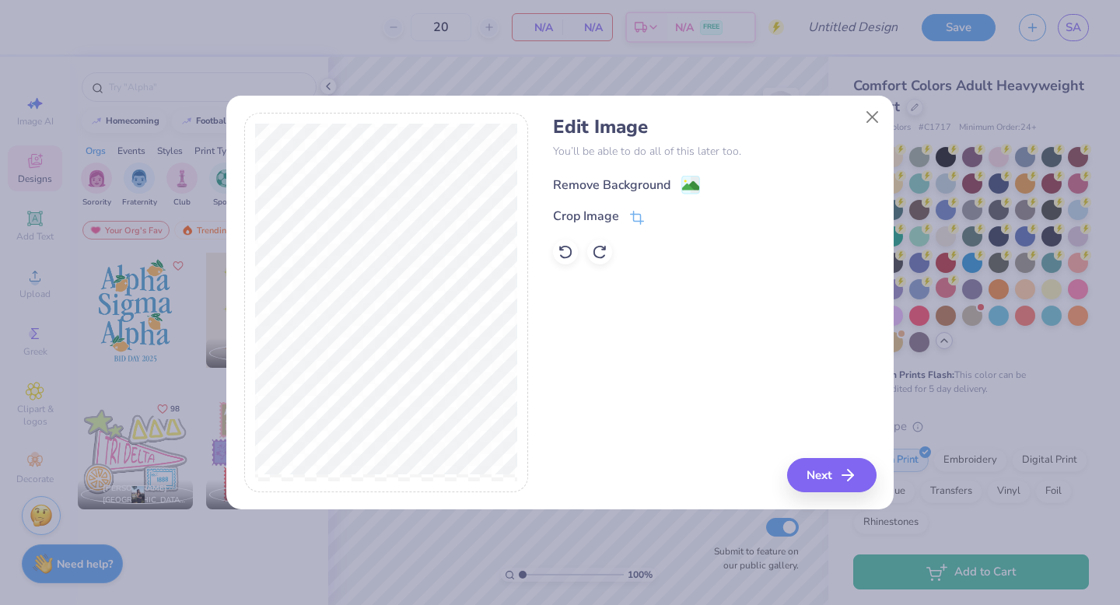
click at [606, 190] on div "Remove Background" at bounding box center [611, 185] width 117 height 19
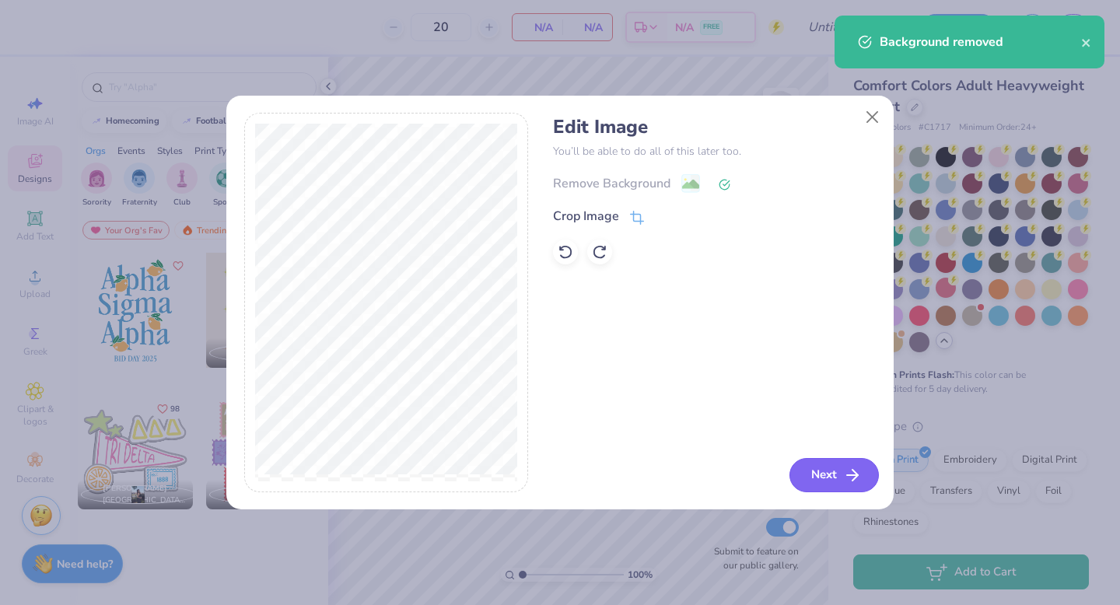
click at [832, 479] on button "Next" at bounding box center [834, 475] width 89 height 34
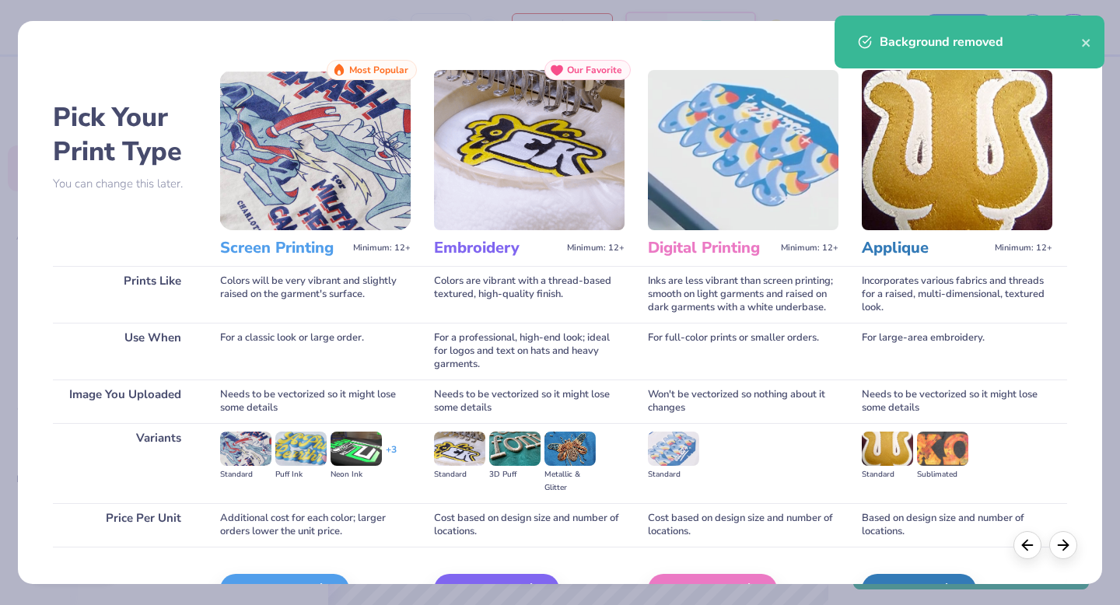
scroll to position [93, 0]
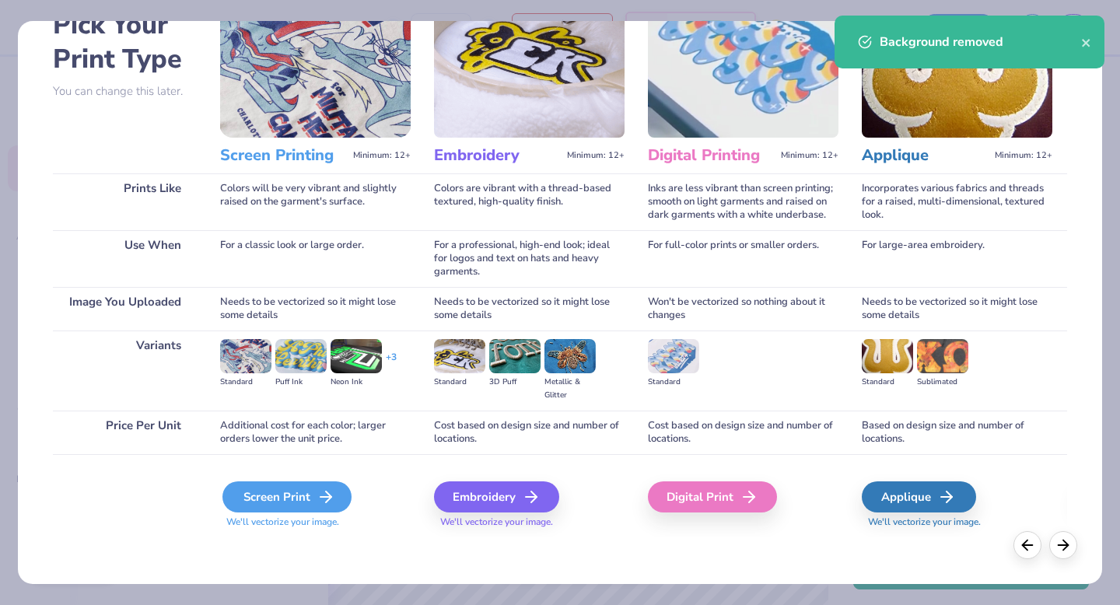
click at [269, 506] on div "Screen Print" at bounding box center [286, 496] width 129 height 31
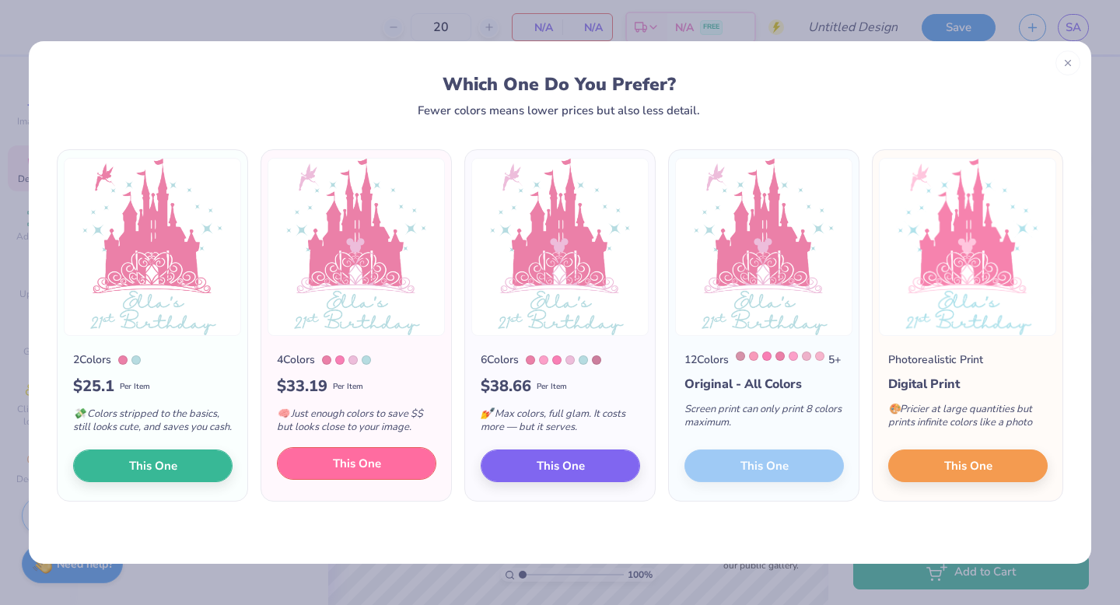
click at [355, 465] on button "This One" at bounding box center [356, 463] width 159 height 33
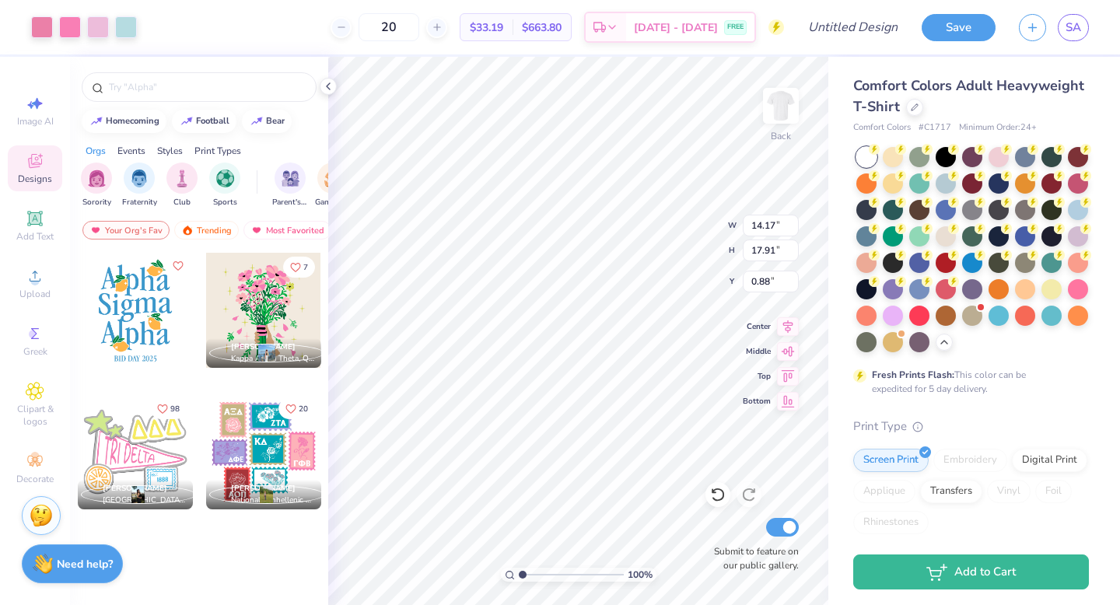
type input "1.36"
type input "12.68"
type input "16.03"
type input "3.00"
type input "11.46"
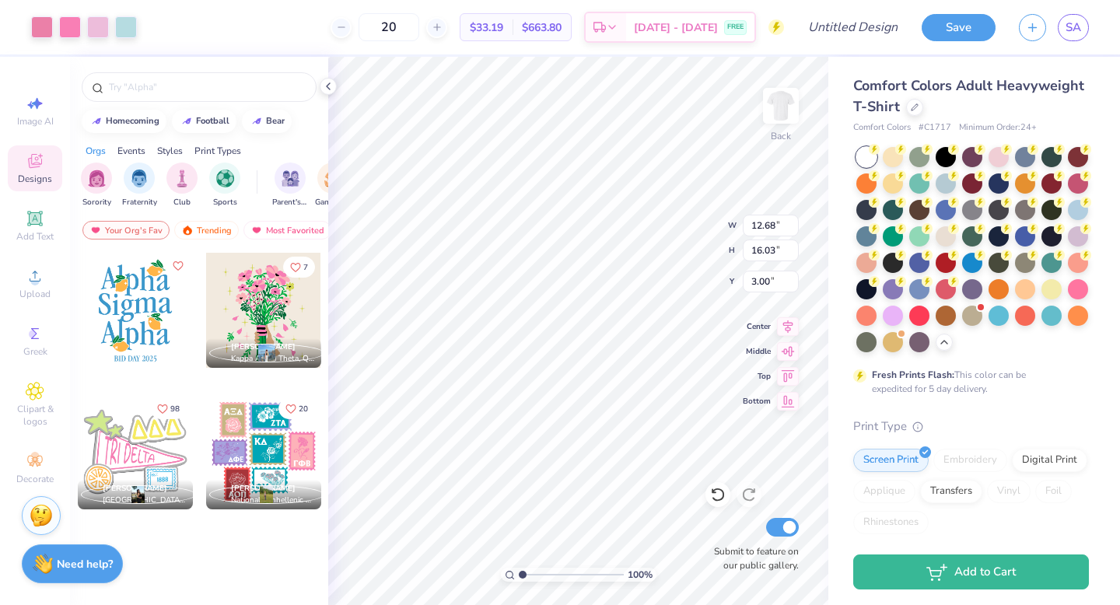
type input "14.49"
type input "3.00"
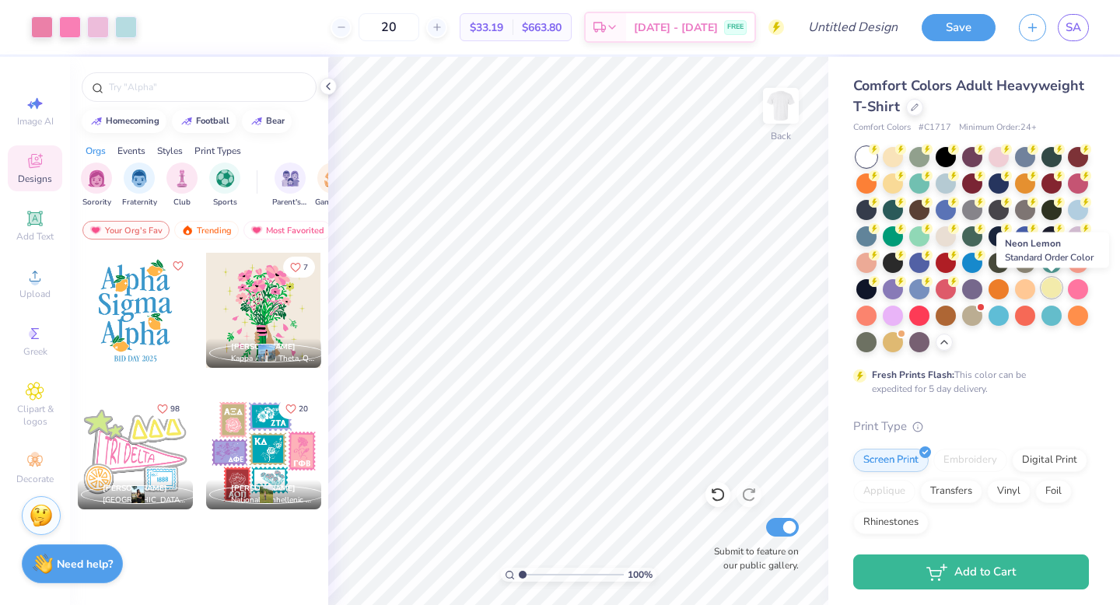
click at [1049, 292] on div at bounding box center [1052, 288] width 20 height 20
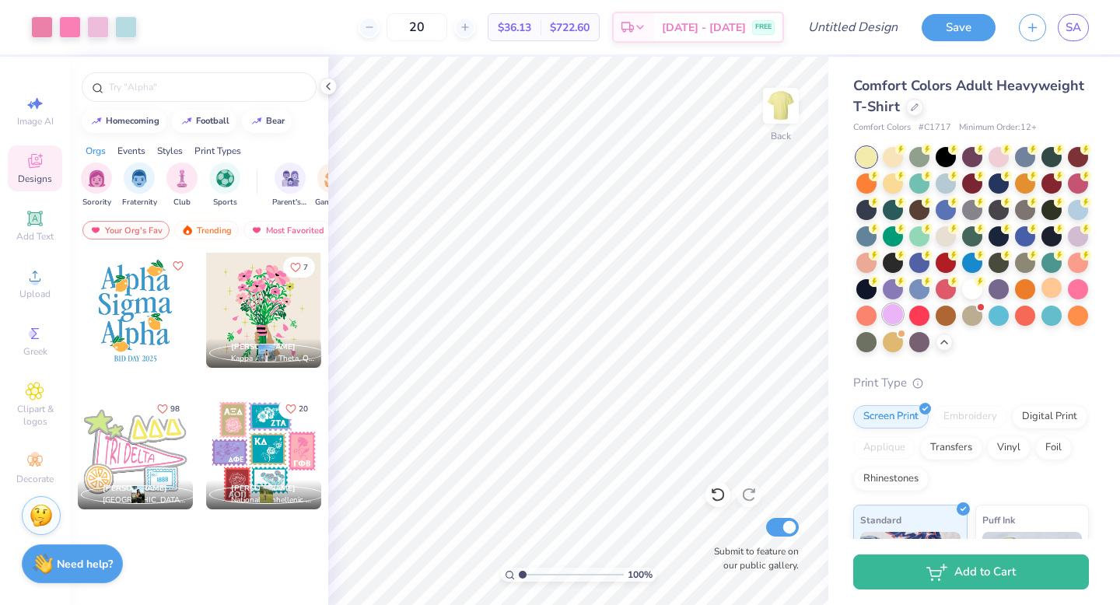
click at [891, 324] on div at bounding box center [893, 314] width 20 height 20
click at [951, 235] on div at bounding box center [946, 235] width 20 height 20
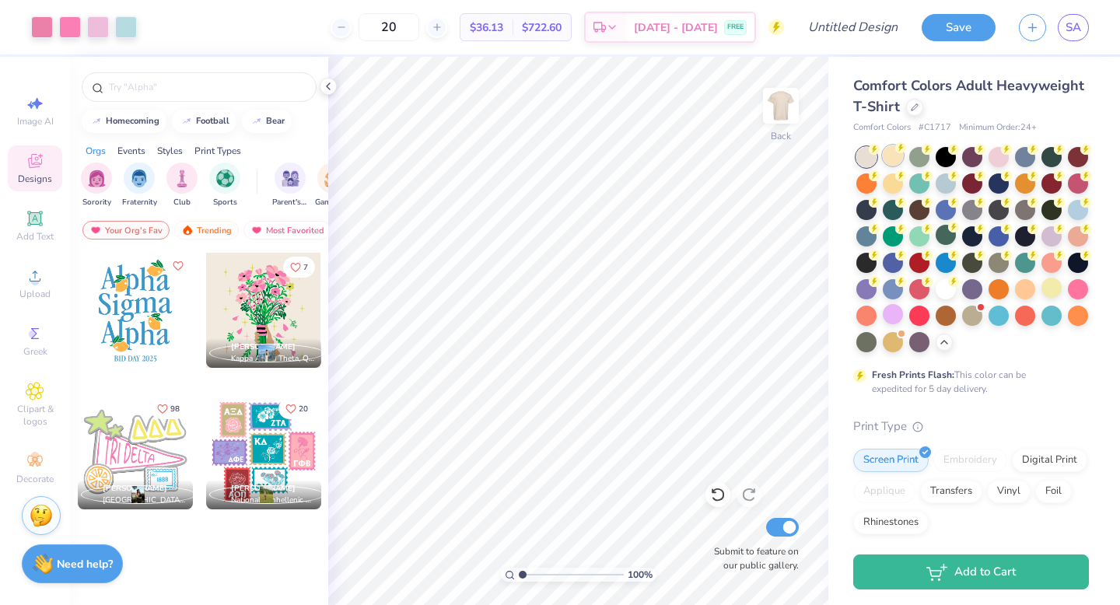
click at [895, 156] on div at bounding box center [893, 155] width 20 height 20
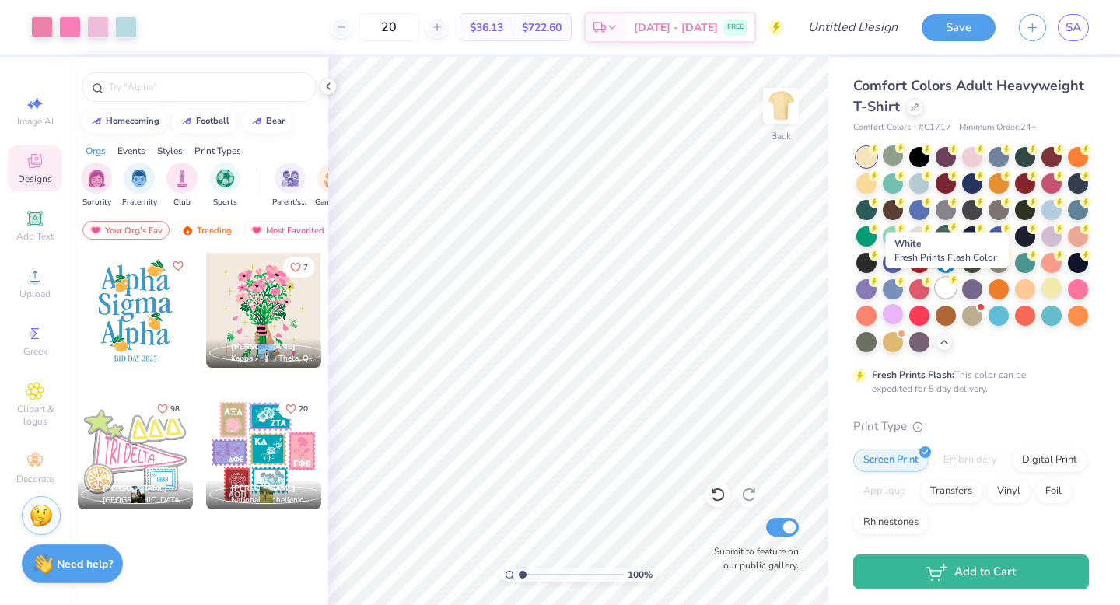
click at [951, 286] on div at bounding box center [946, 288] width 20 height 20
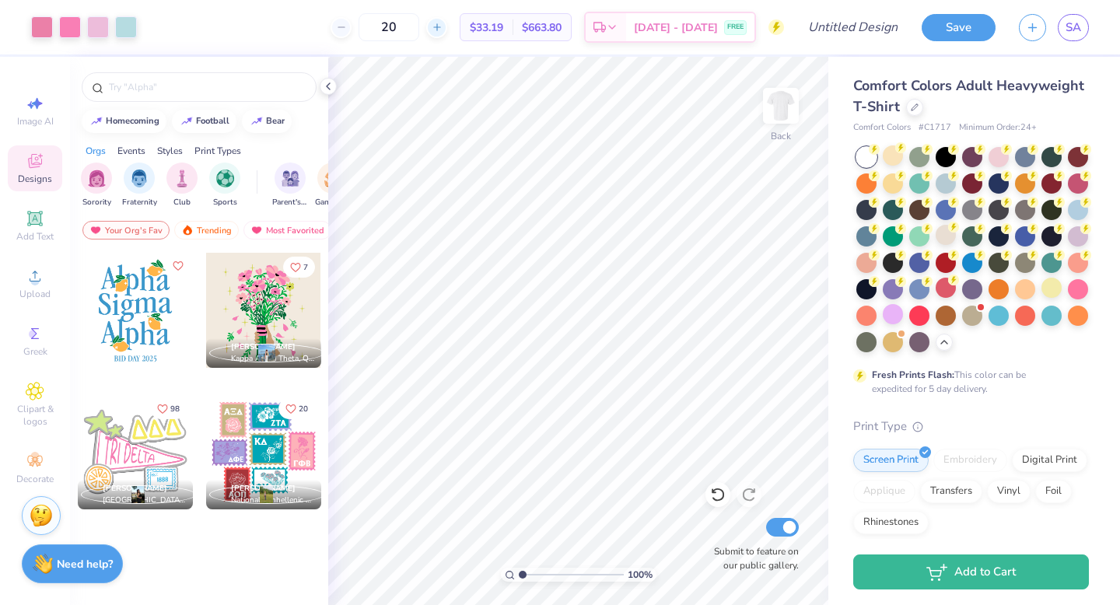
click at [443, 23] on icon at bounding box center [437, 27] width 11 height 11
click at [437, 24] on line at bounding box center [437, 27] width 0 height 6
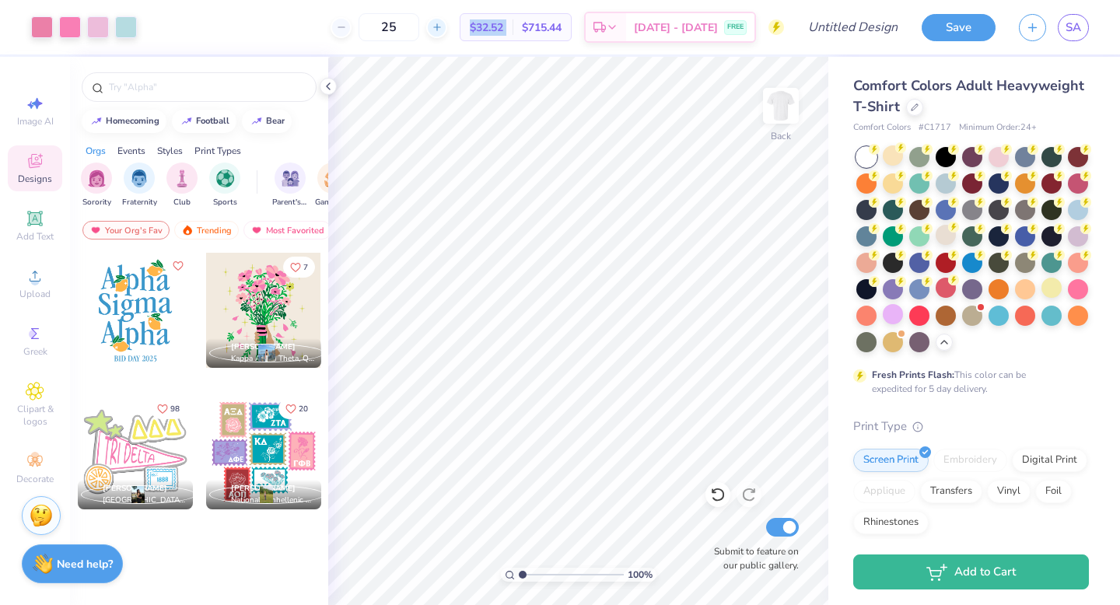
click at [437, 24] on line at bounding box center [437, 27] width 0 height 6
type input "27"
